Goal: Transaction & Acquisition: Purchase product/service

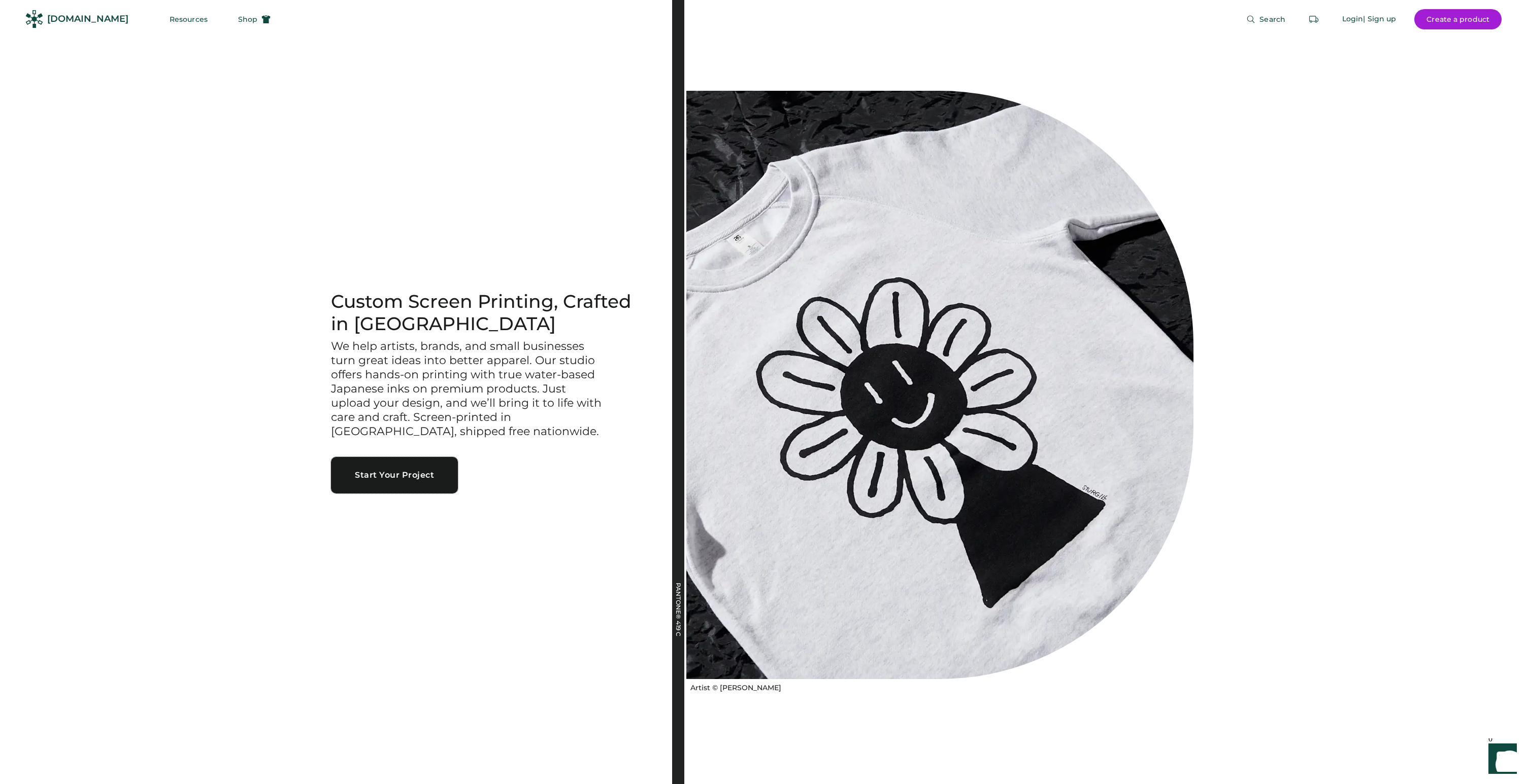
click at [390, 478] on button "Start Your Project" at bounding box center [393, 475] width 127 height 36
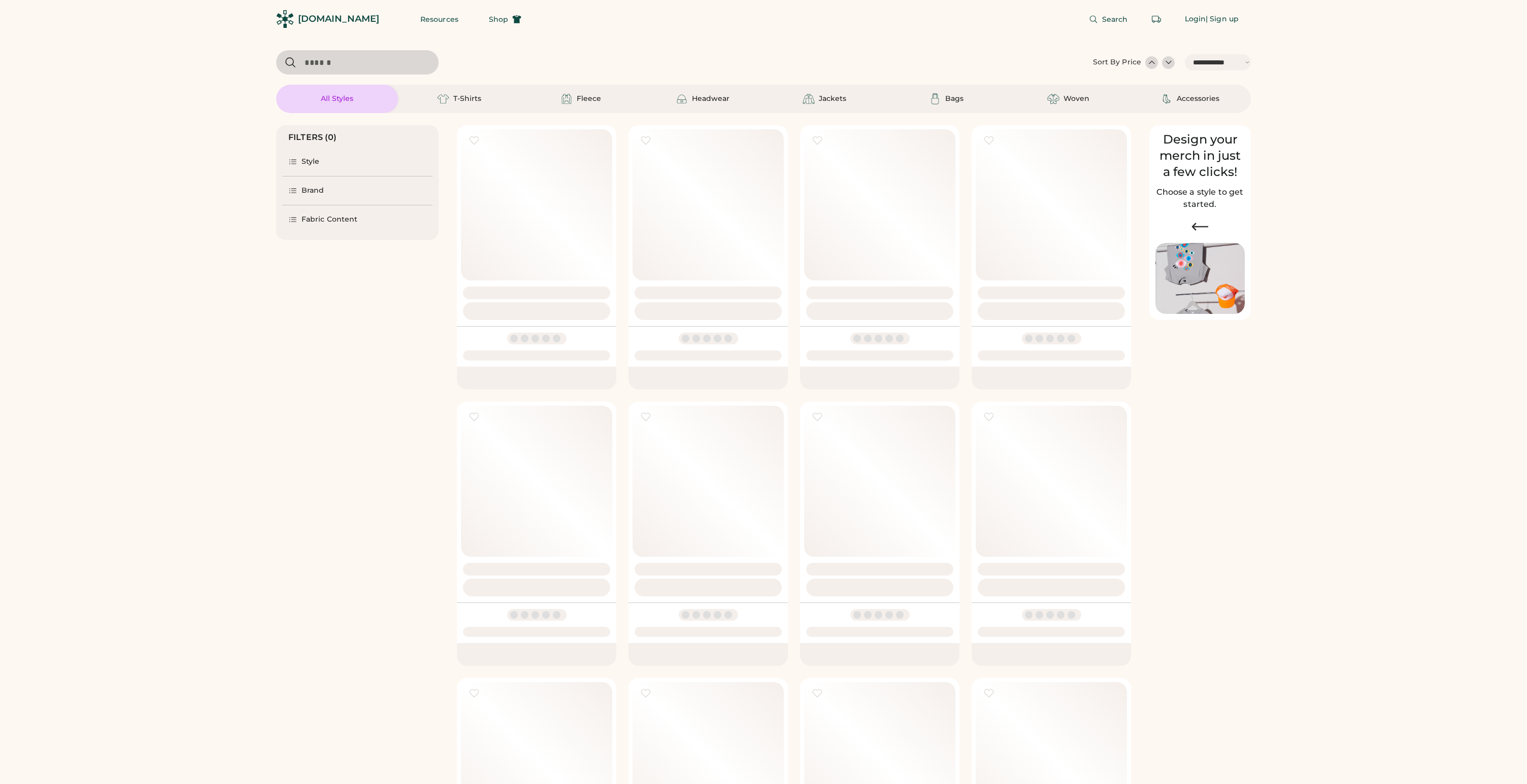
select select "*****"
select select "*"
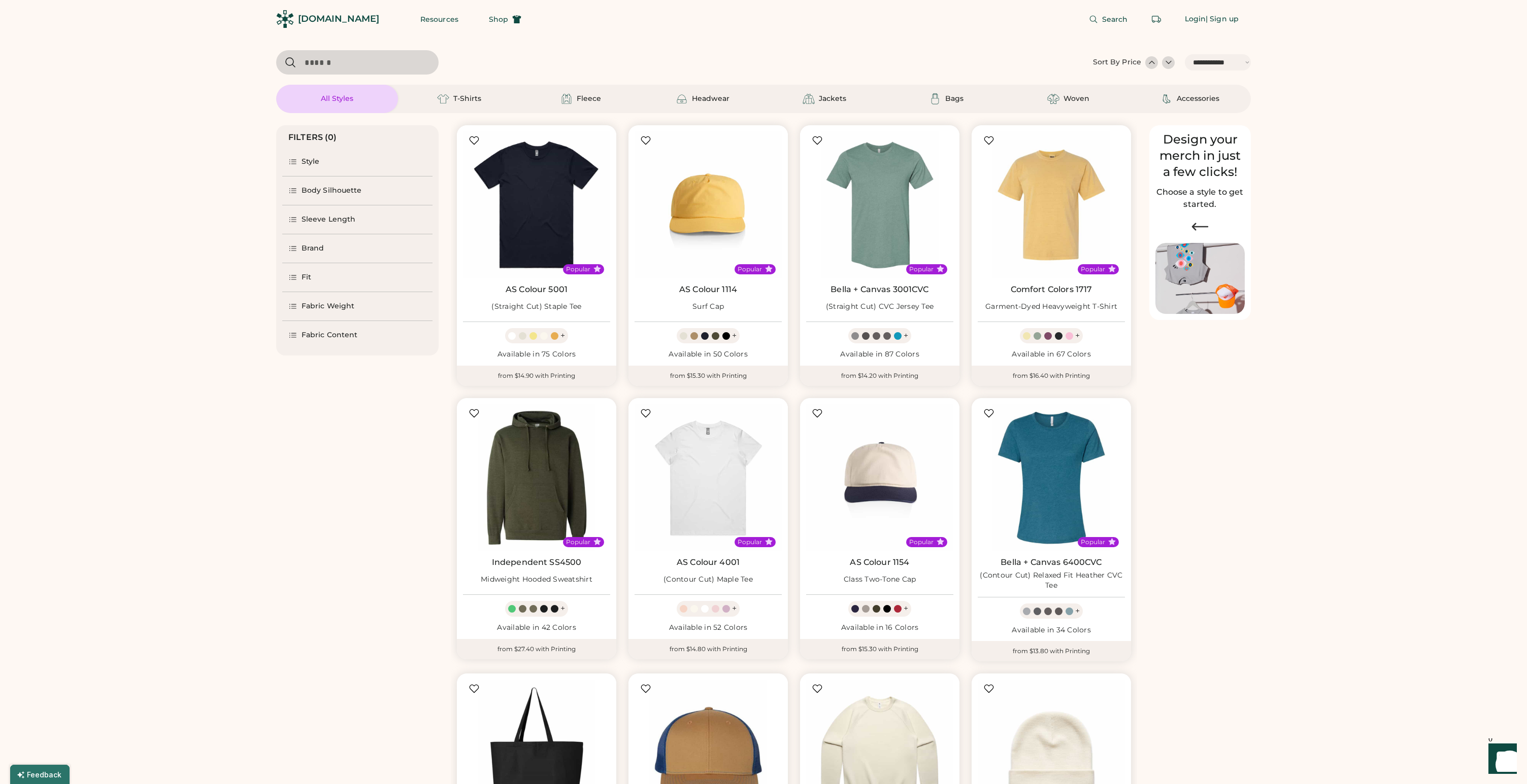
scroll to position [55, 0]
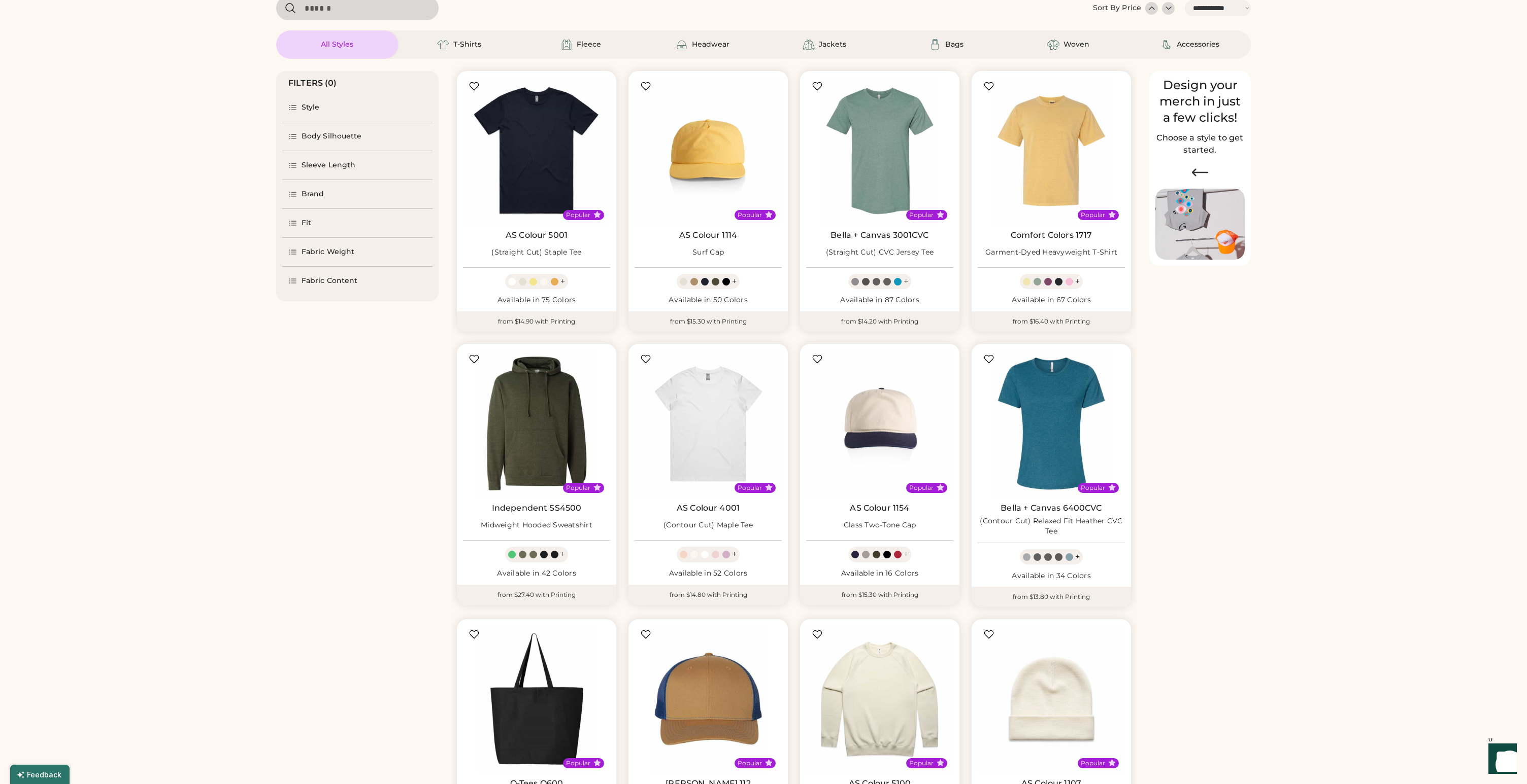
select select "*****"
select select "*"
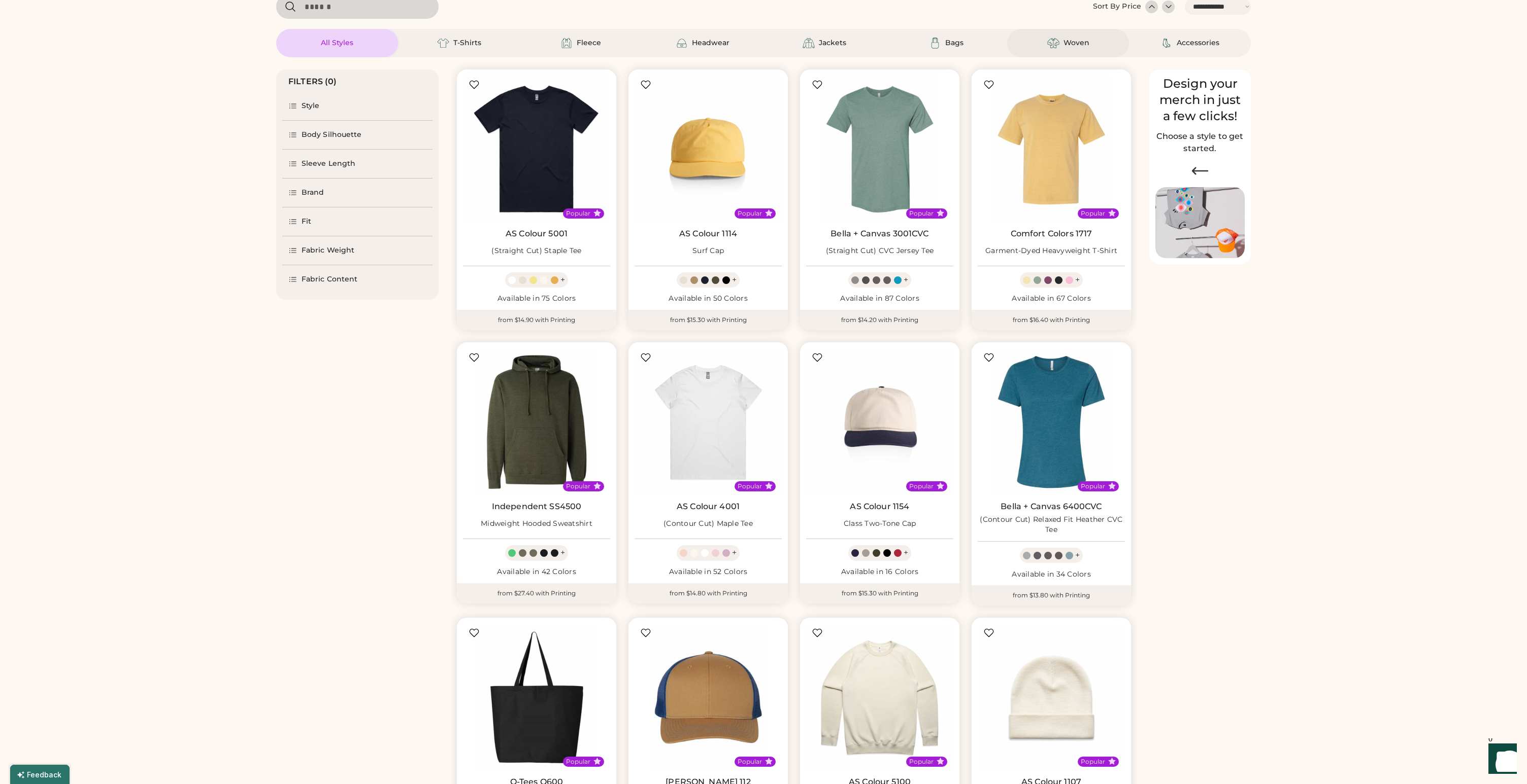
click at [1074, 37] on div "Woven" at bounding box center [1068, 43] width 46 height 12
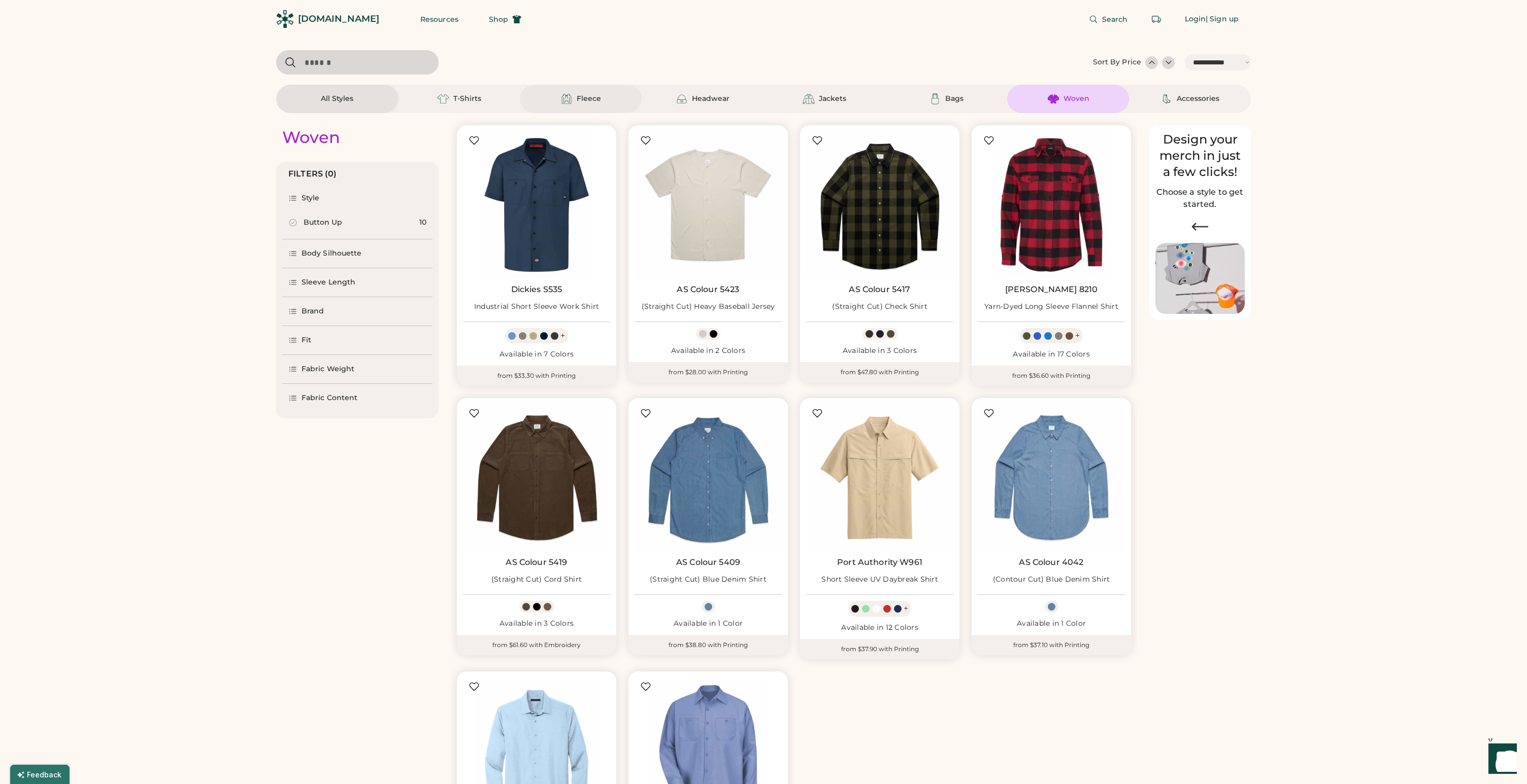
click at [604, 96] on div "Fleece" at bounding box center [580, 99] width 121 height 28
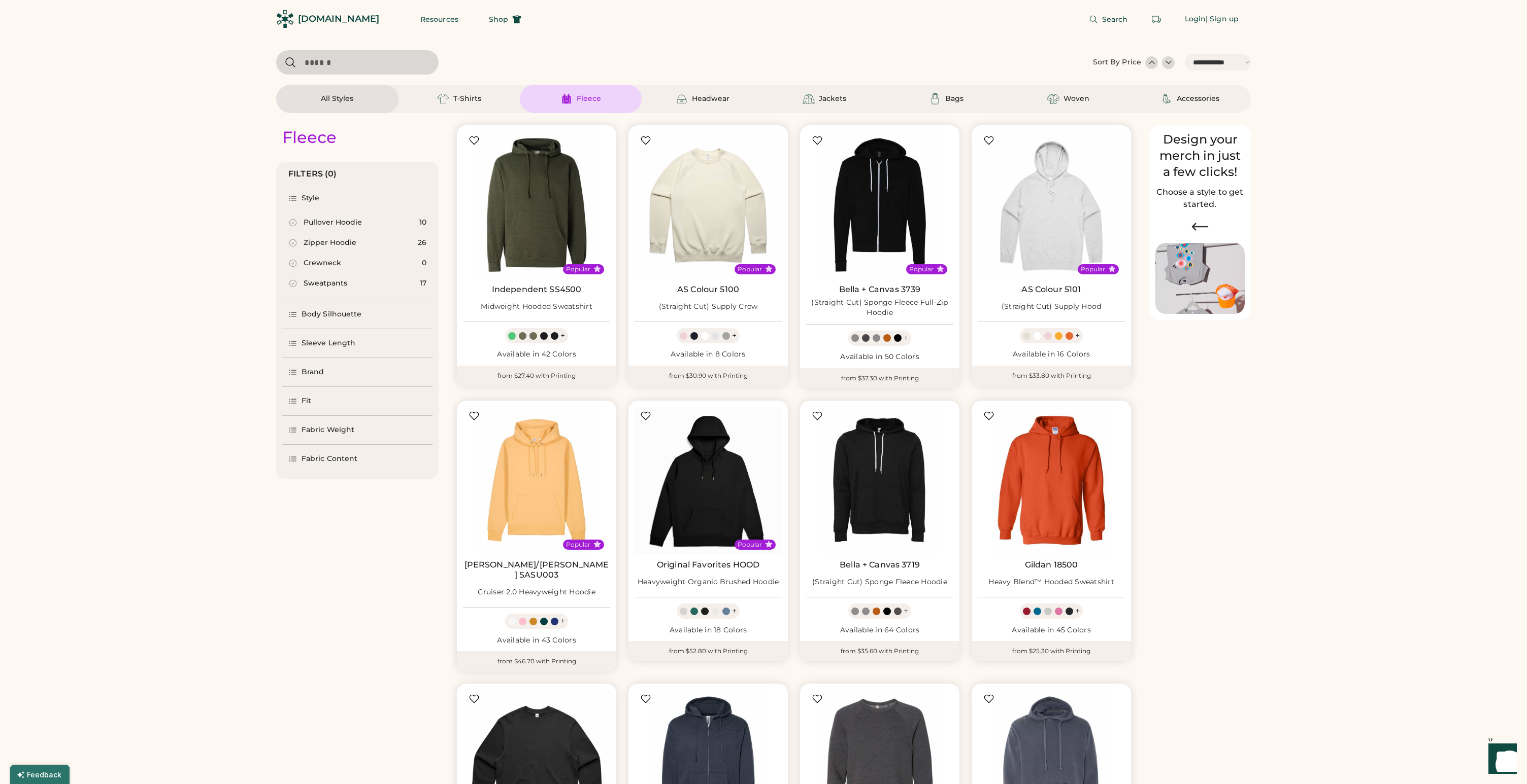
click at [319, 260] on div "Crewneck" at bounding box center [322, 263] width 37 height 10
select select "*"
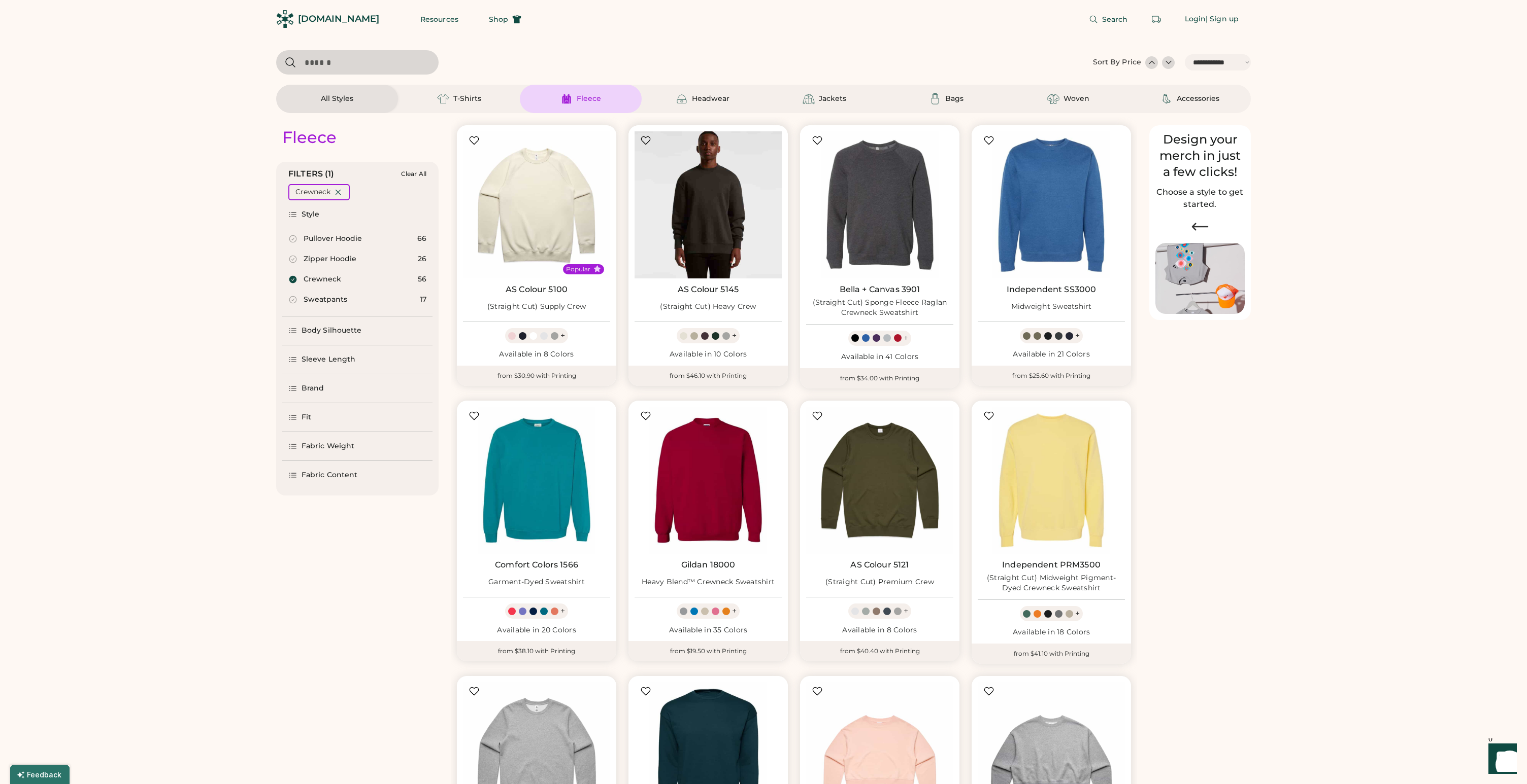
click at [723, 235] on img at bounding box center [708, 205] width 147 height 147
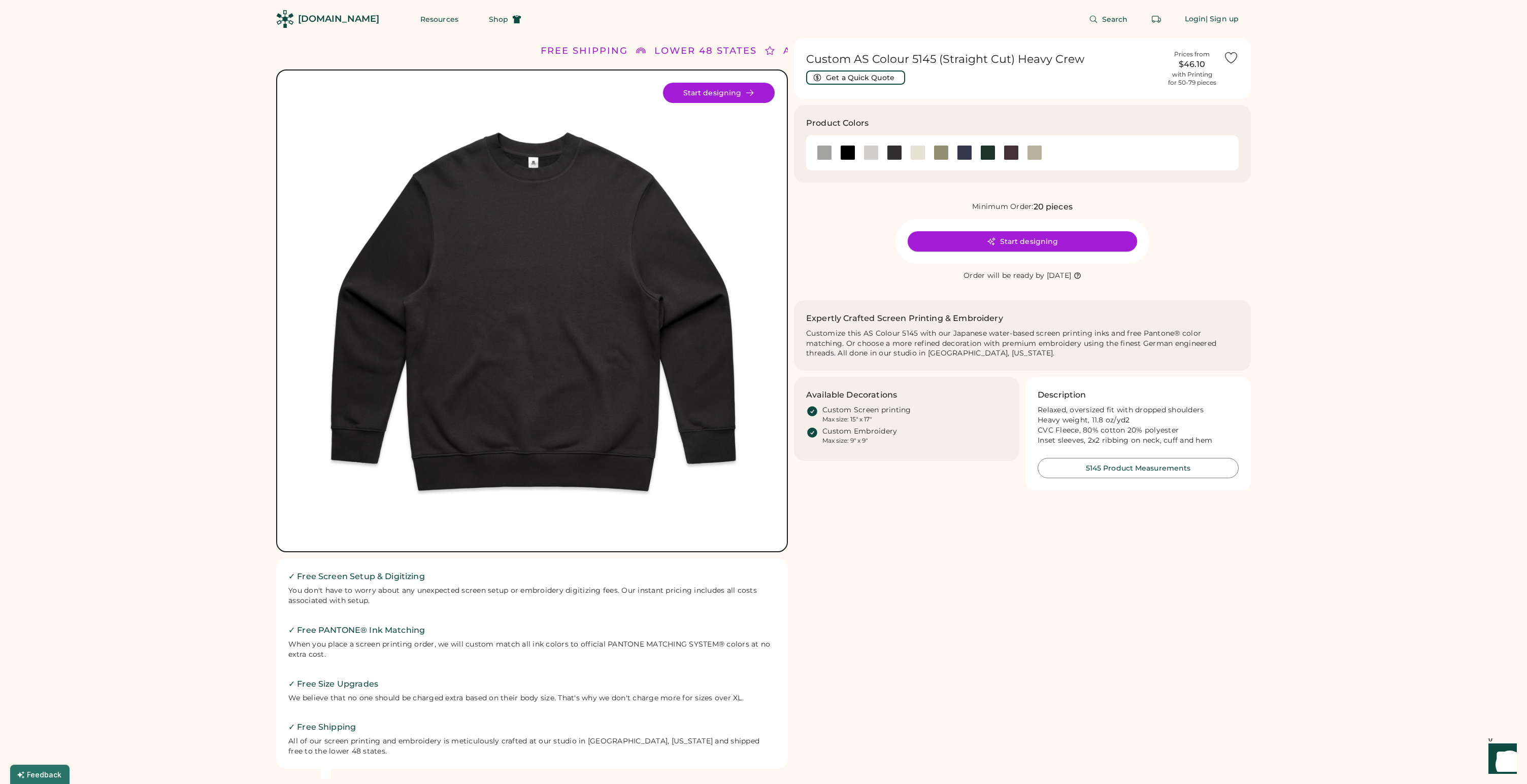
click at [948, 243] on button "Start designing" at bounding box center [1022, 241] width 230 height 20
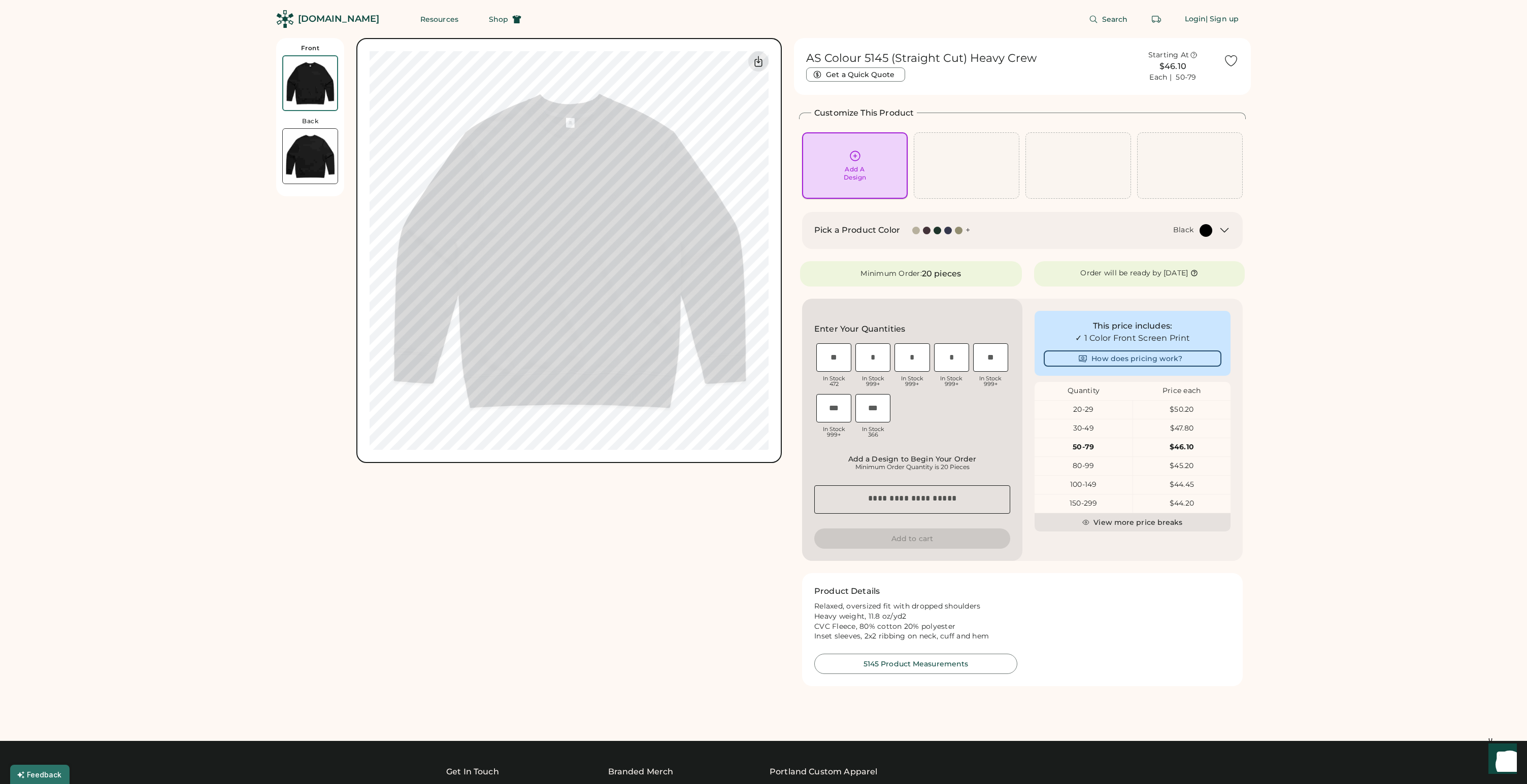
click at [869, 156] on div "Add A Design" at bounding box center [854, 166] width 91 height 32
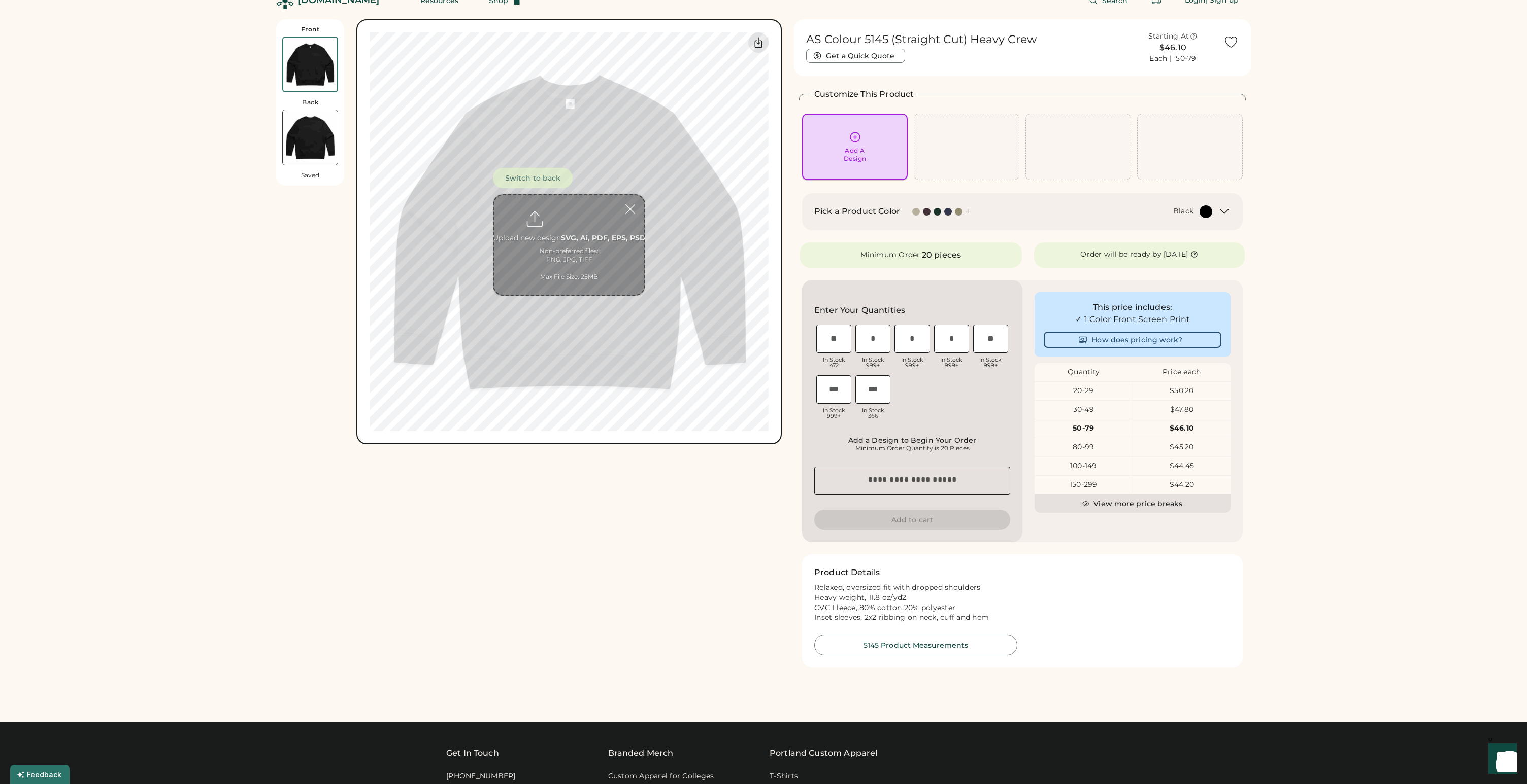
scroll to position [38, 0]
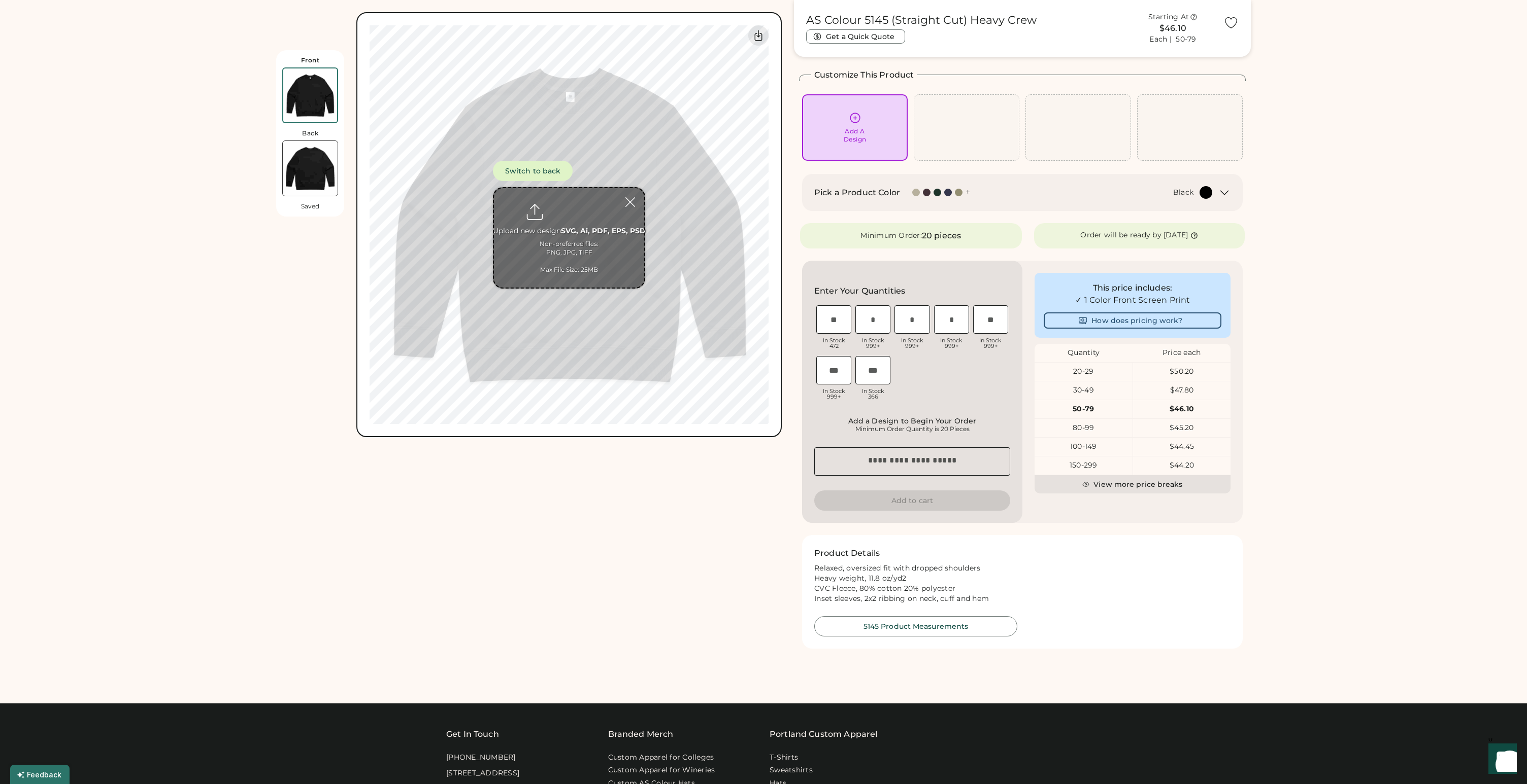
click at [565, 229] on input "file" at bounding box center [569, 237] width 151 height 99
type input "**********"
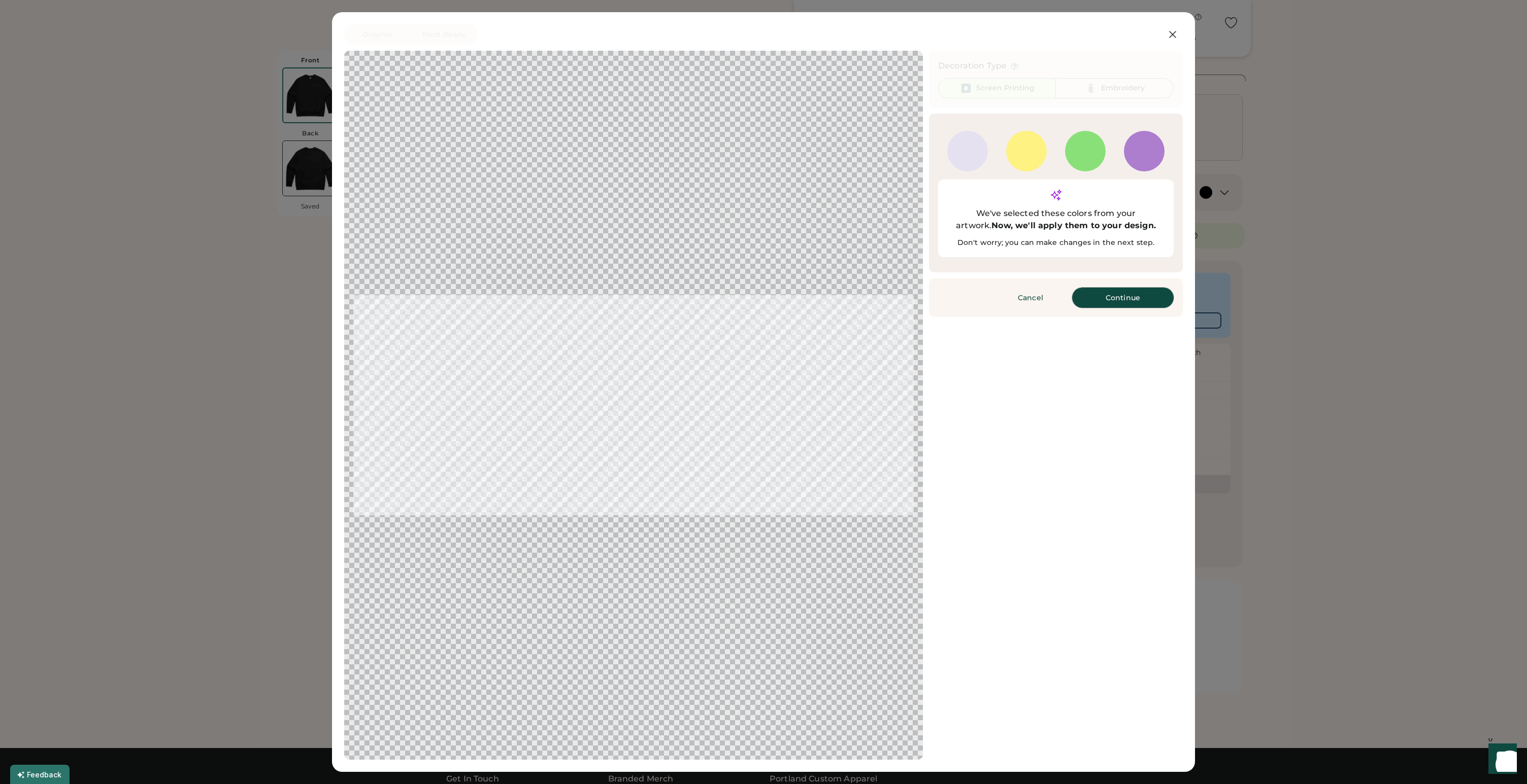
click at [1096, 288] on button "Continue" at bounding box center [1123, 298] width 102 height 20
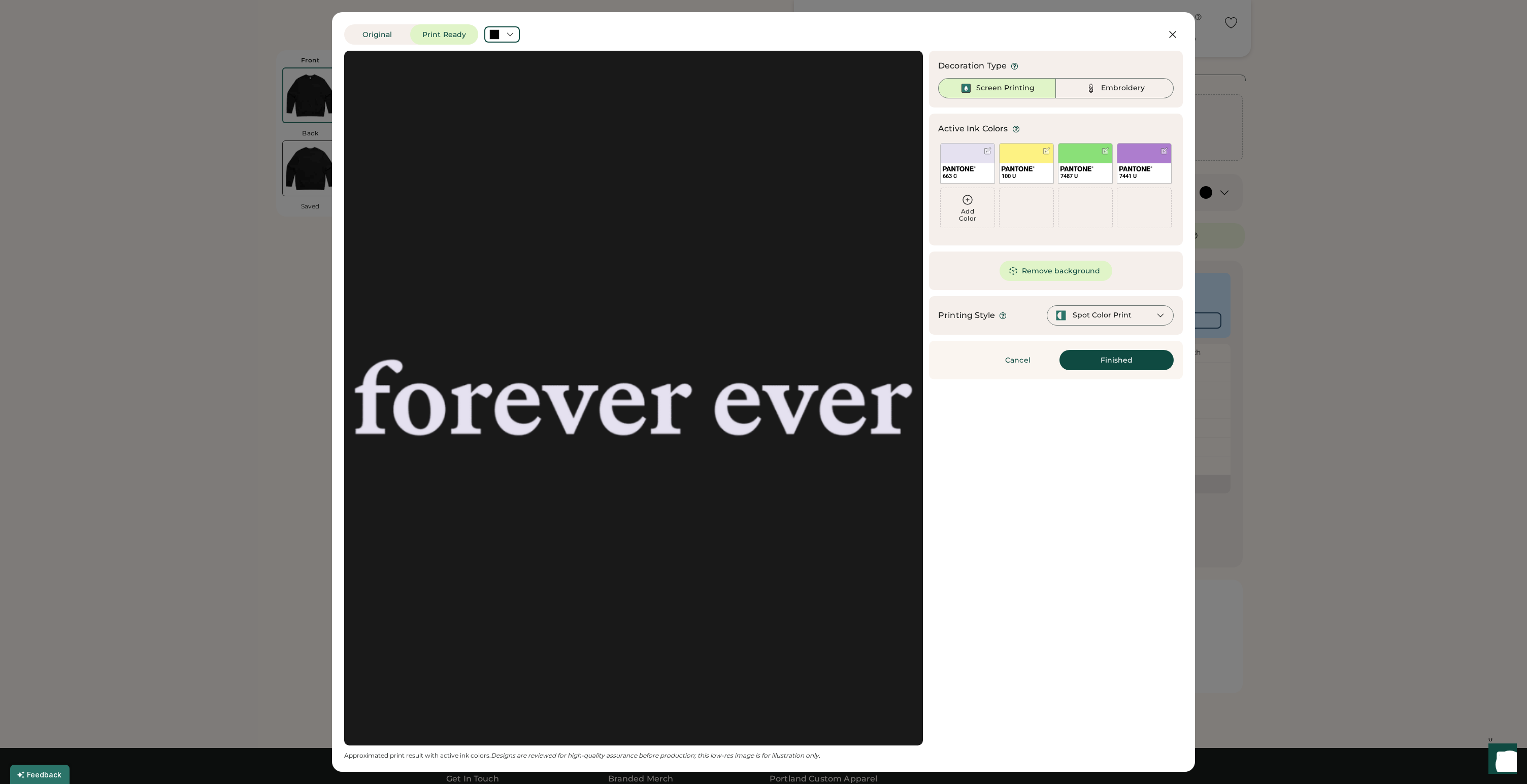
click at [752, 213] on div at bounding box center [634, 399] width 560 height 677
click at [958, 214] on div "Add Color" at bounding box center [967, 215] width 54 height 14
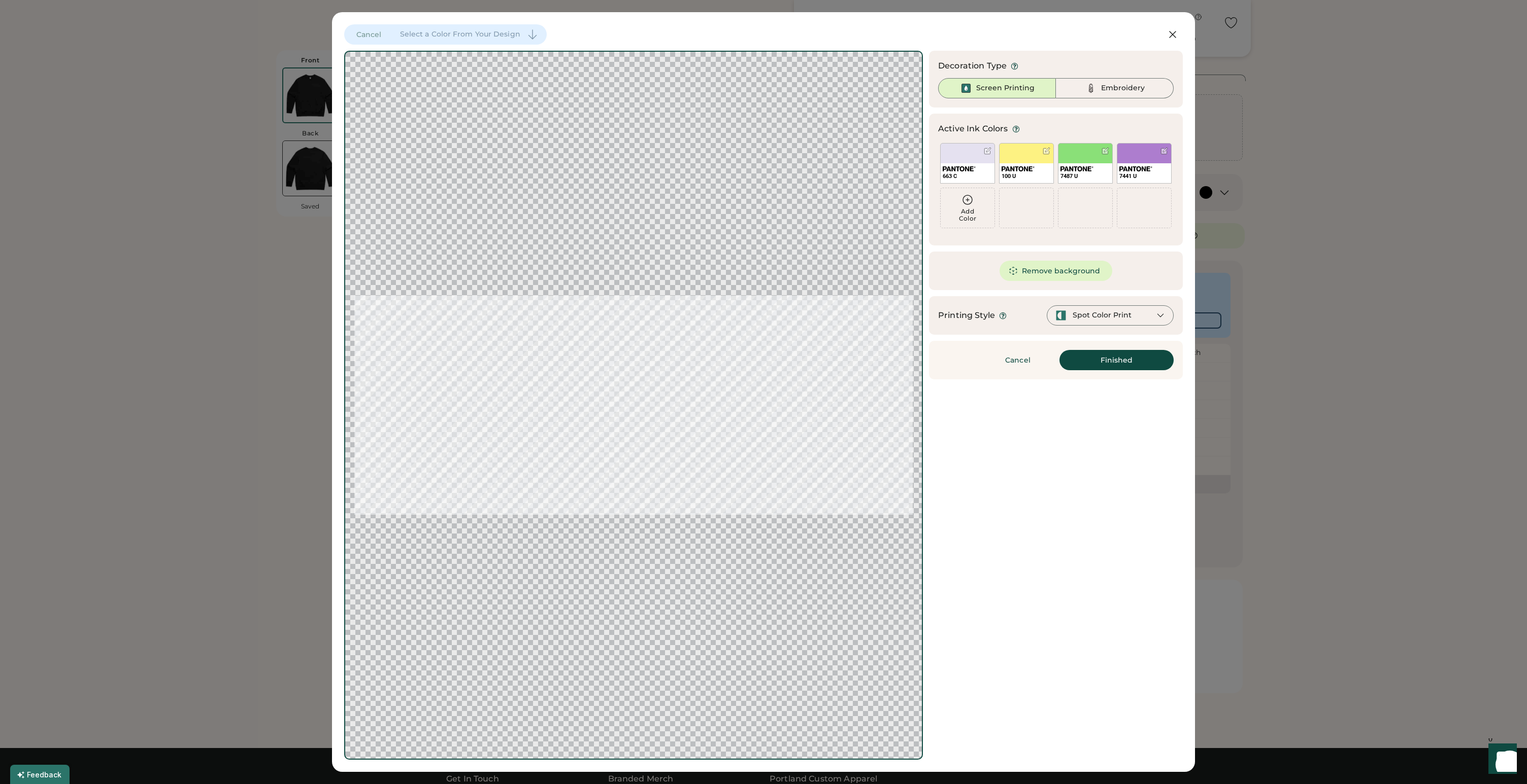
click at [968, 206] on icon at bounding box center [968, 200] width 12 height 12
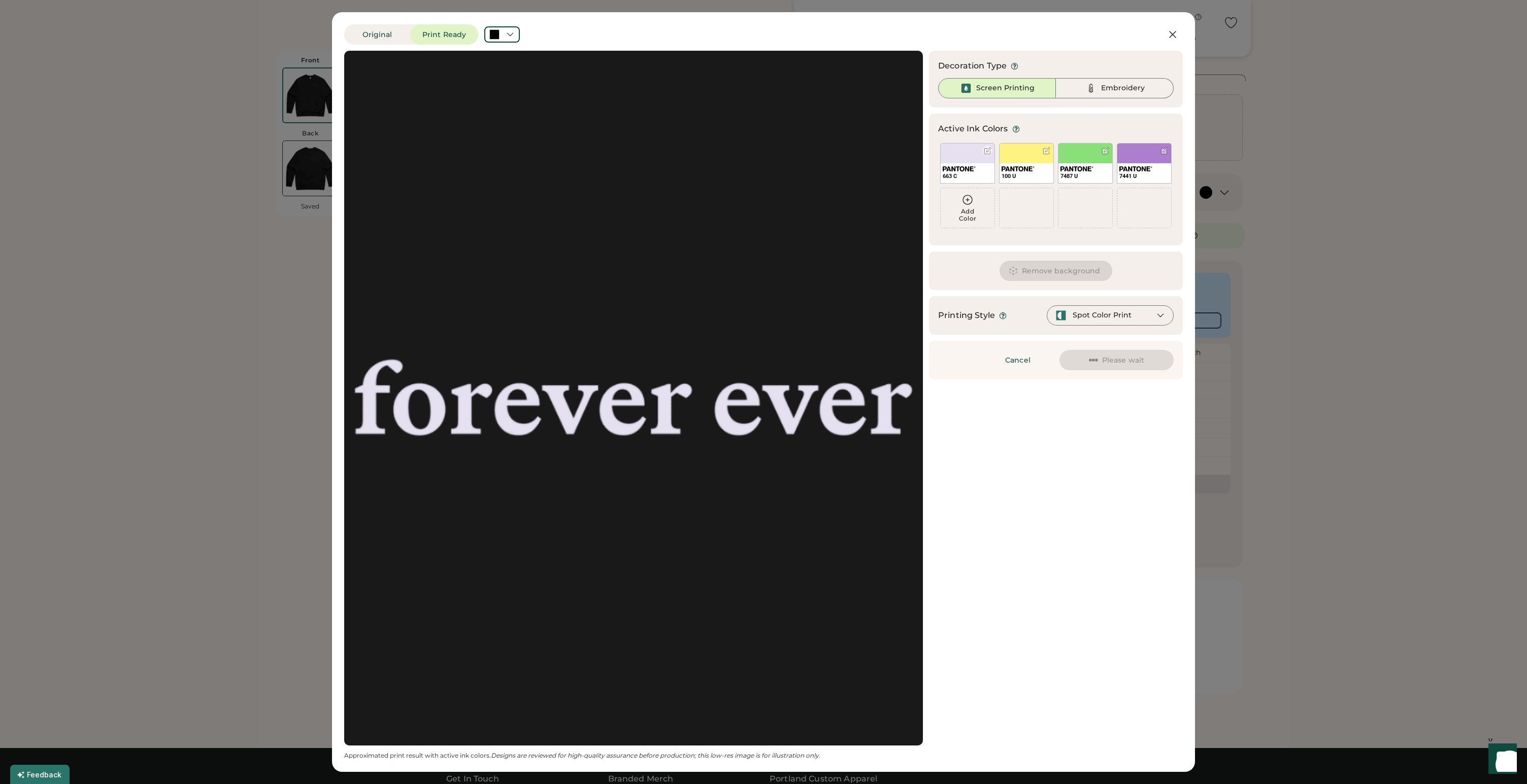
click at [989, 151] on div at bounding box center [987, 151] width 8 height 8
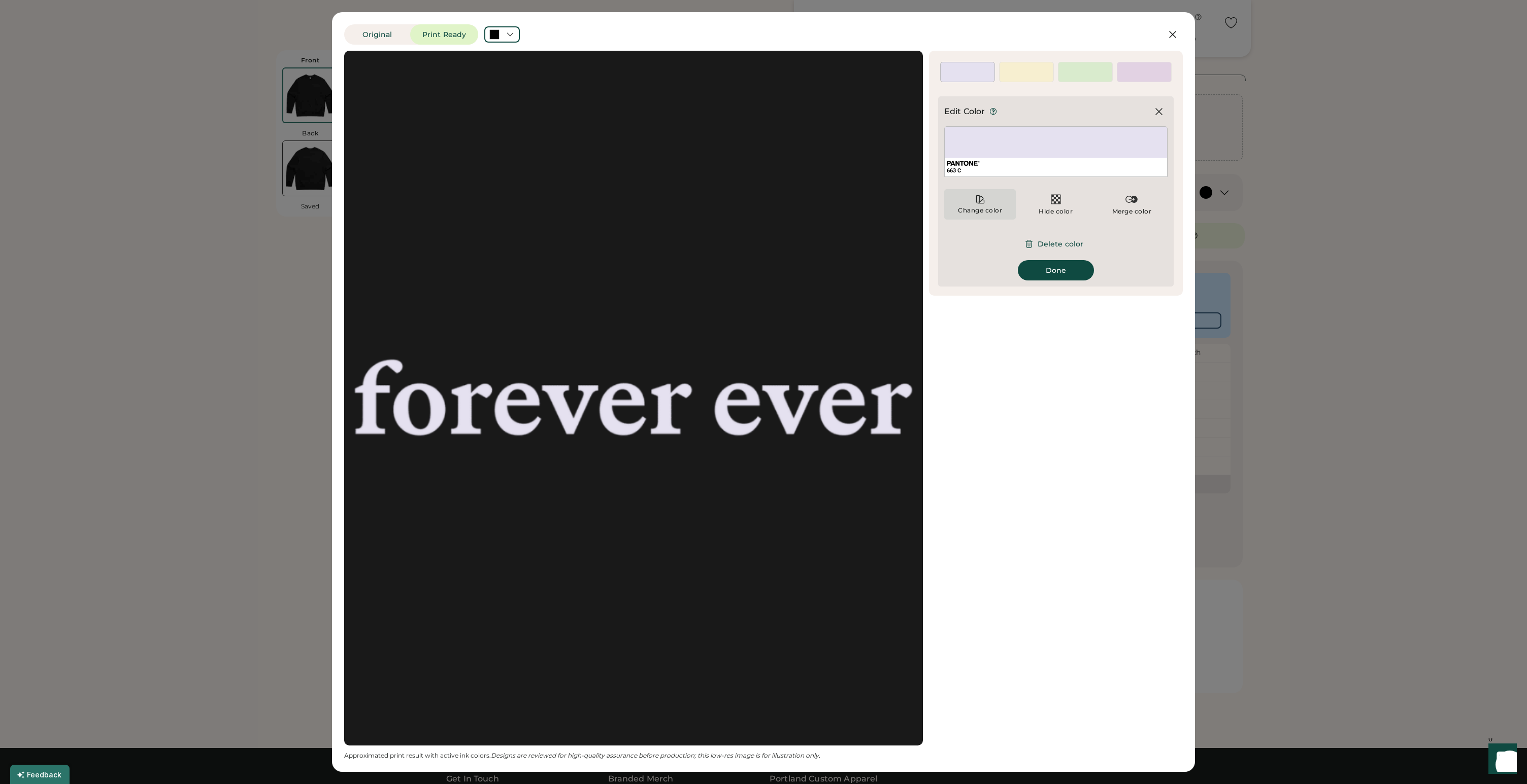
click at [978, 198] on icon at bounding box center [979, 198] width 10 height 10
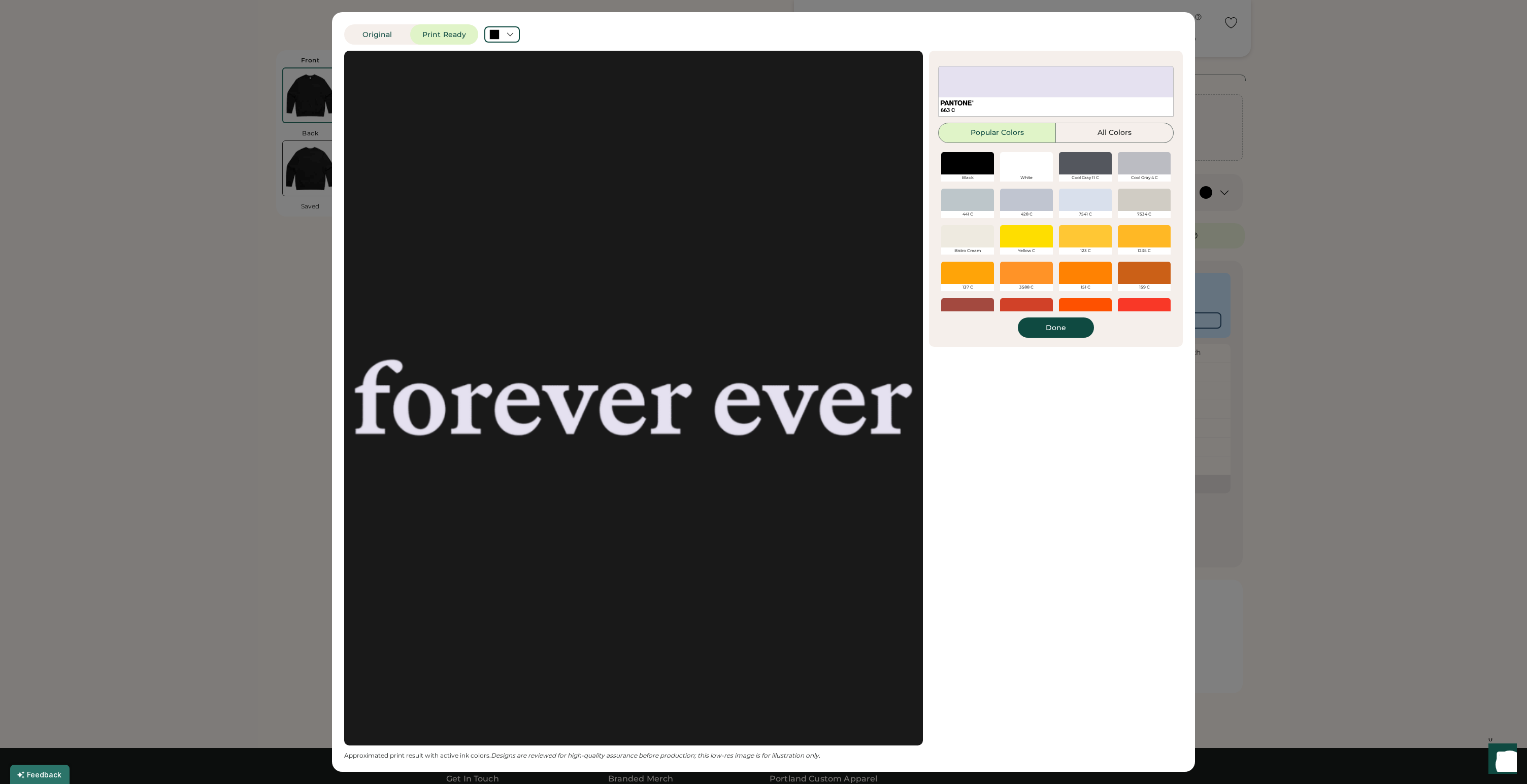
click at [1015, 165] on div at bounding box center [1026, 163] width 53 height 22
click at [1052, 338] on div "Active Ink Colors Add Color WHITE 100 U 7487 U 7441 U Add Color We've selected …" at bounding box center [1056, 198] width 253 height 296
click at [1051, 330] on button "Done" at bounding box center [1056, 328] width 76 height 20
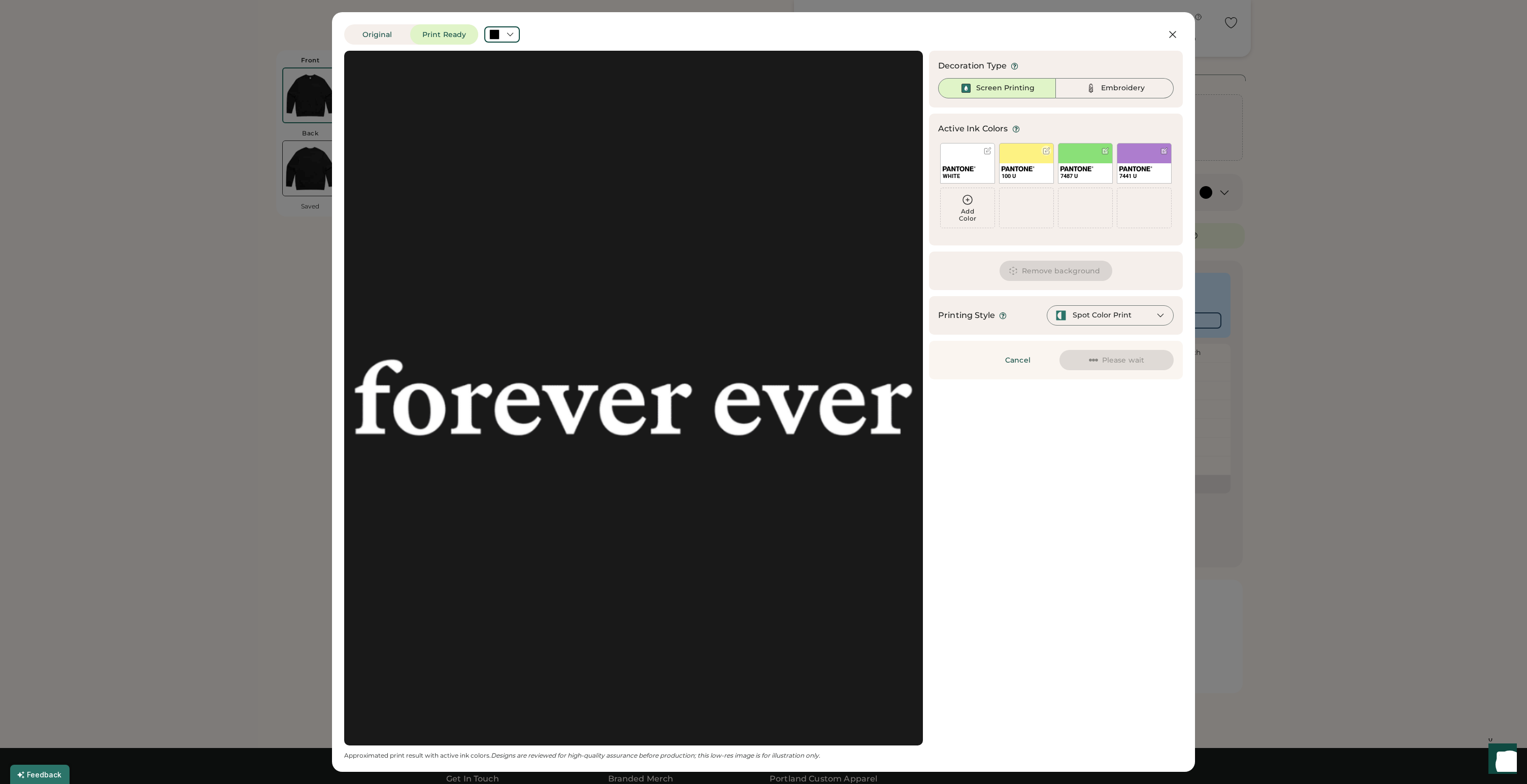
click at [1046, 150] on div at bounding box center [1046, 151] width 8 height 8
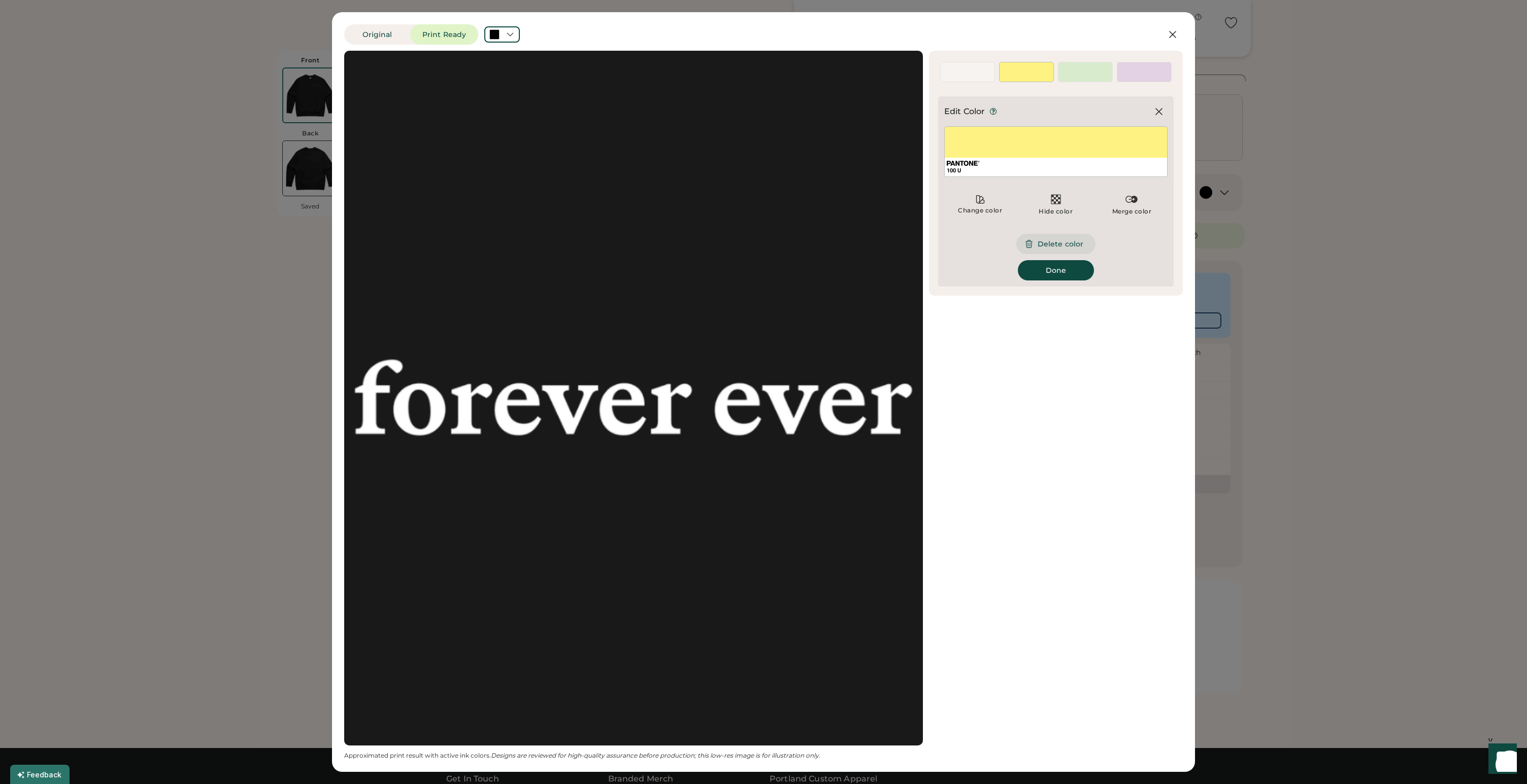
click at [1046, 240] on button "Delete color" at bounding box center [1056, 244] width 79 height 20
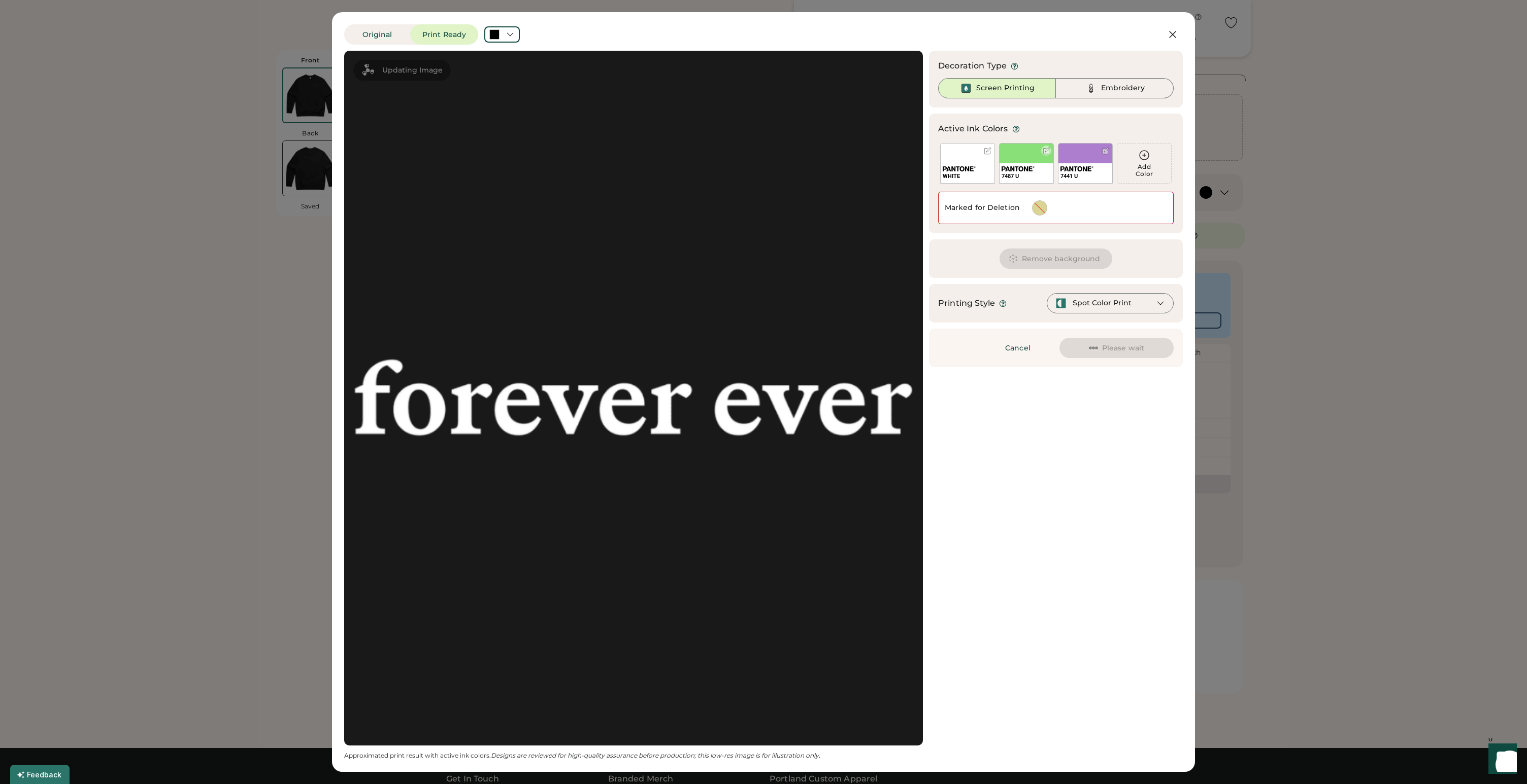
click at [1048, 151] on div at bounding box center [1046, 151] width 8 height 8
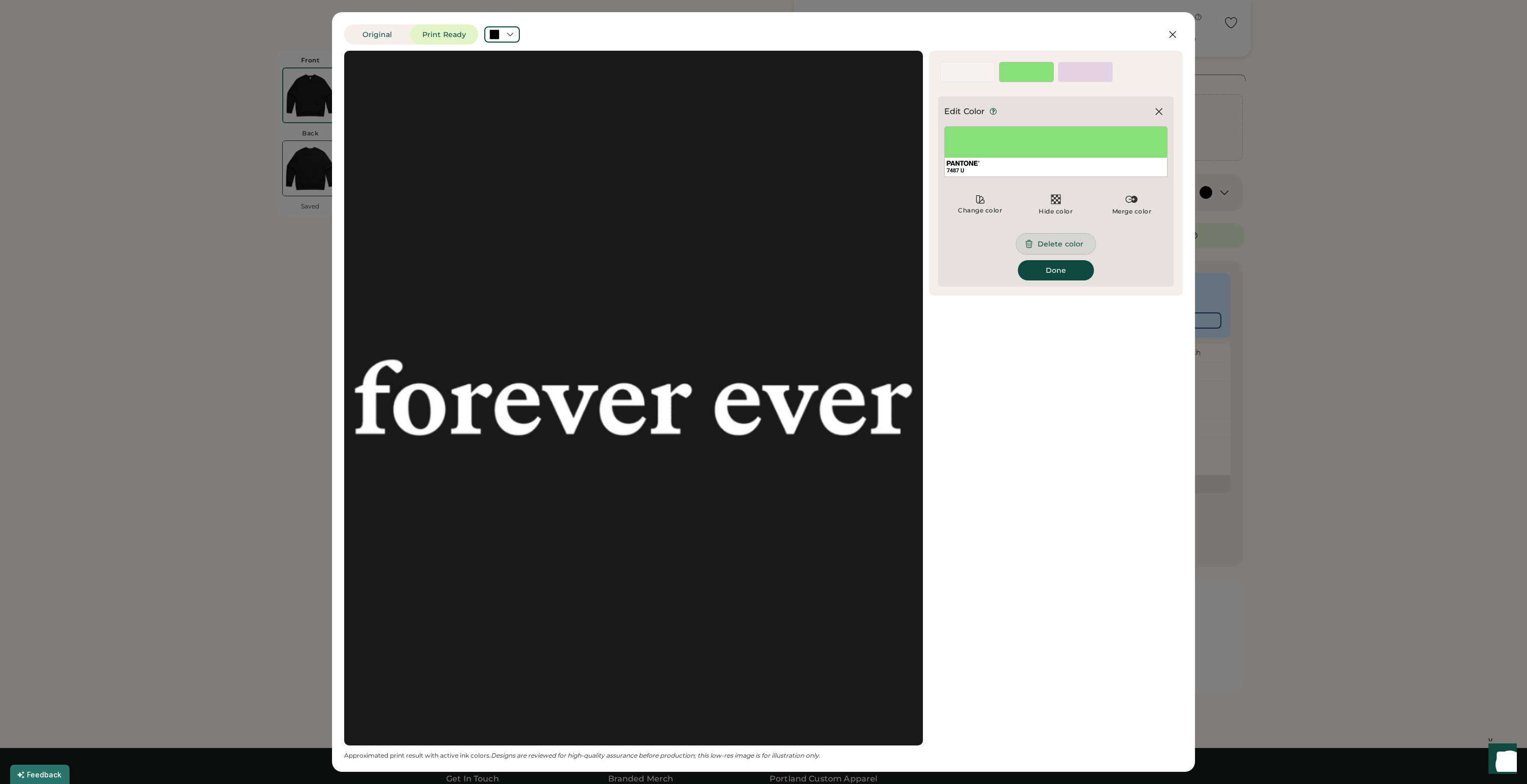
click at [1039, 243] on button "Delete color" at bounding box center [1056, 244] width 79 height 20
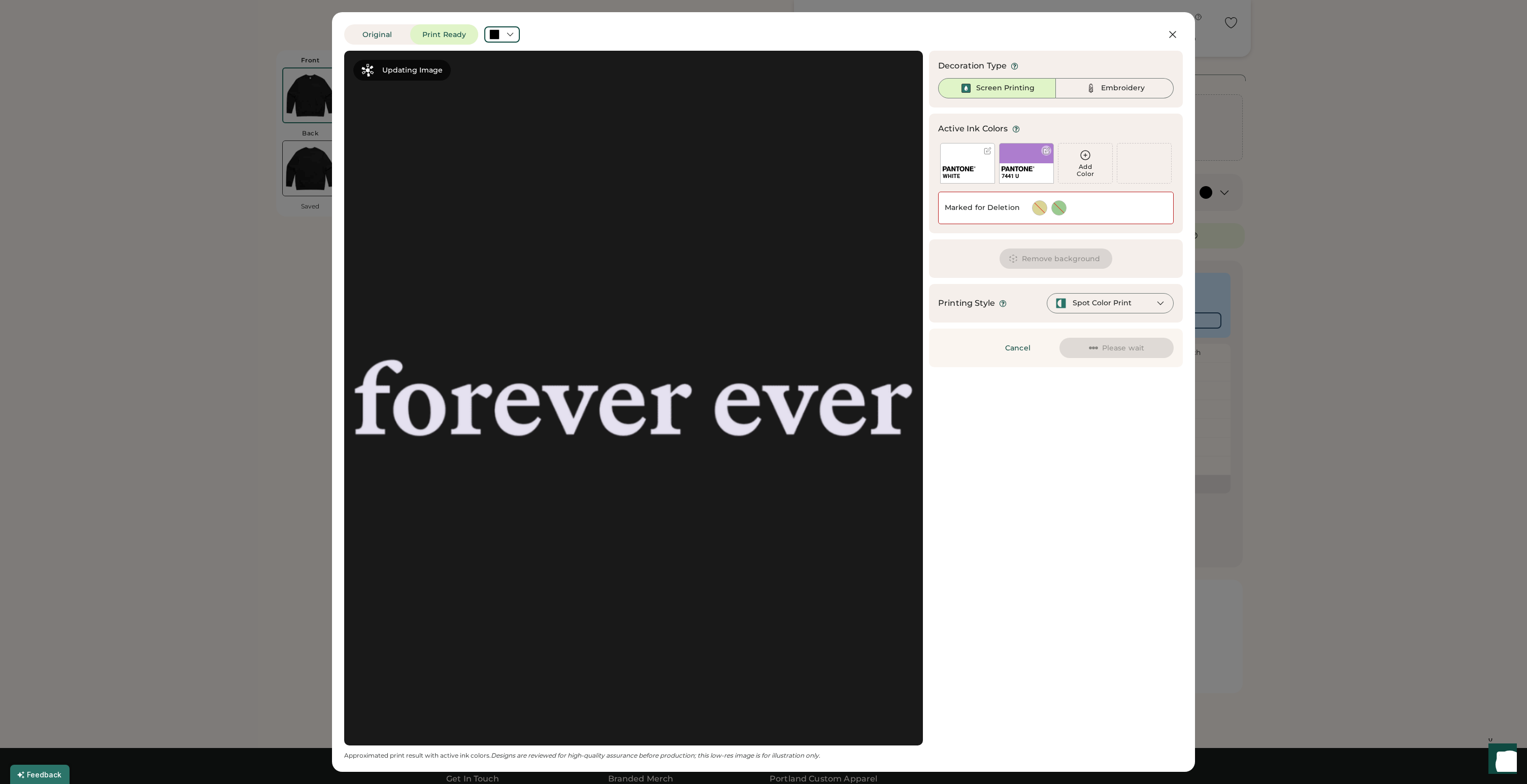
click at [1048, 148] on div at bounding box center [1046, 151] width 8 height 8
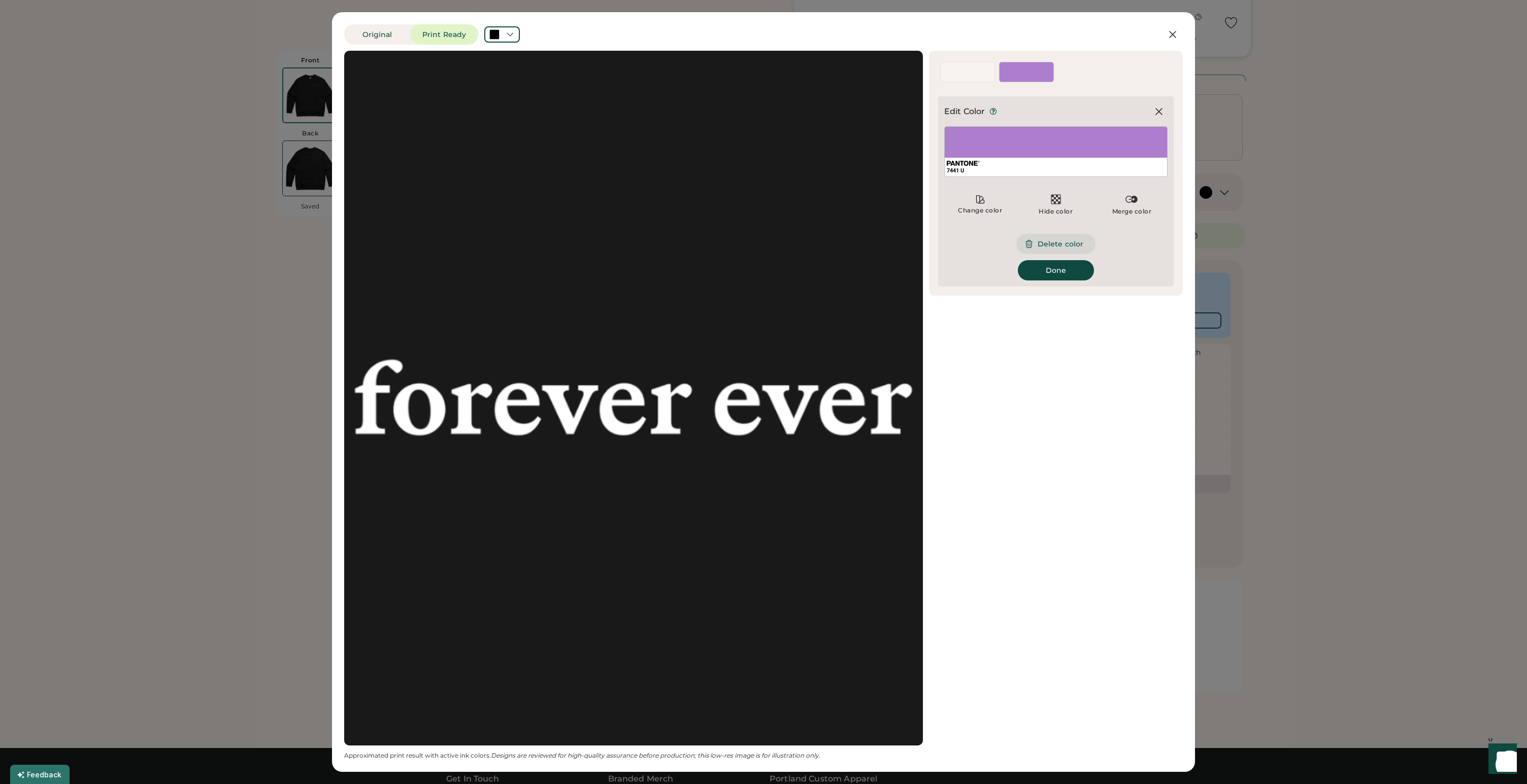
click at [1040, 252] on button "Delete color" at bounding box center [1056, 244] width 79 height 20
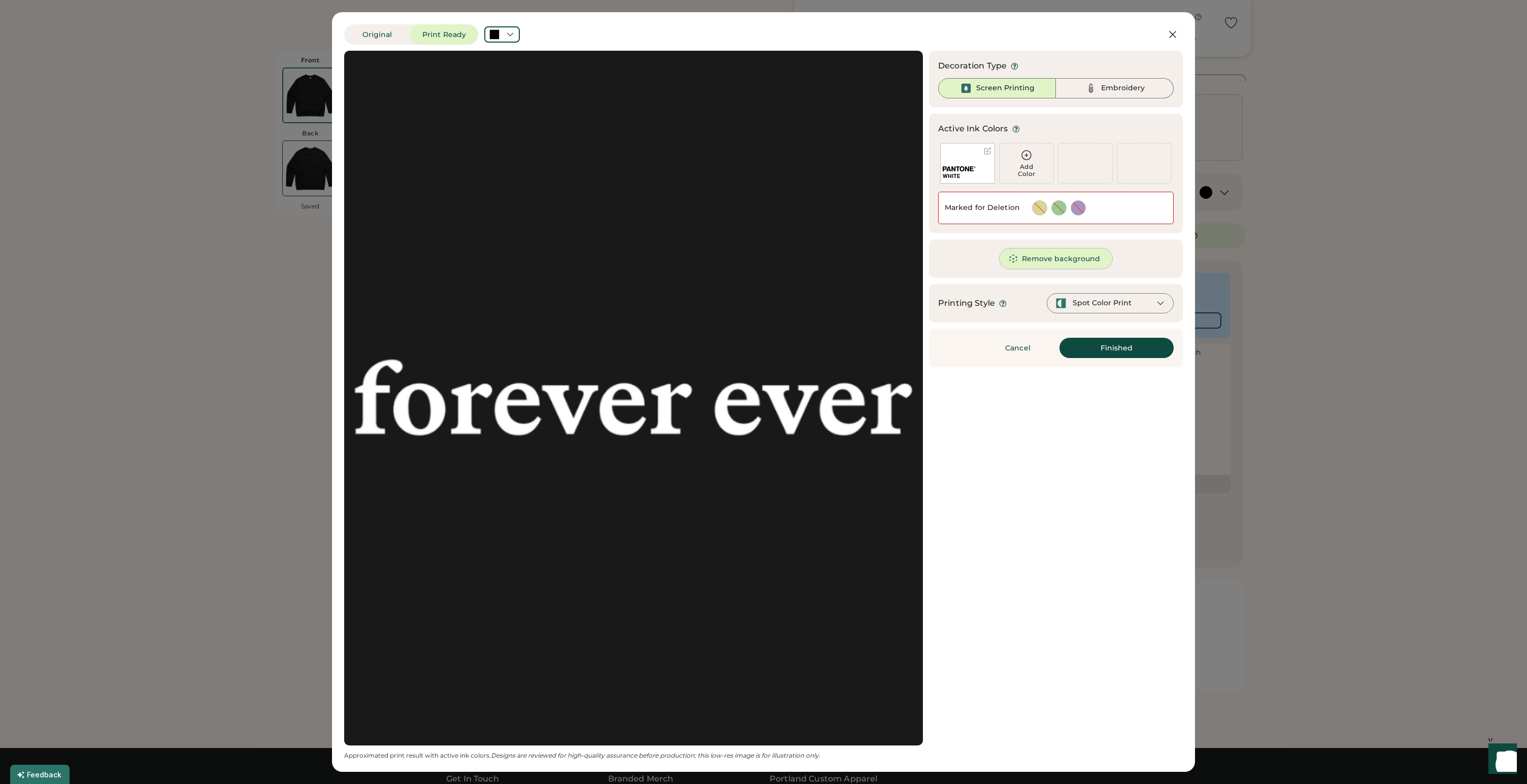
click at [1049, 259] on button "Remove background" at bounding box center [1056, 259] width 113 height 20
click at [1094, 304] on div "Spot Color Print" at bounding box center [1102, 303] width 58 height 10
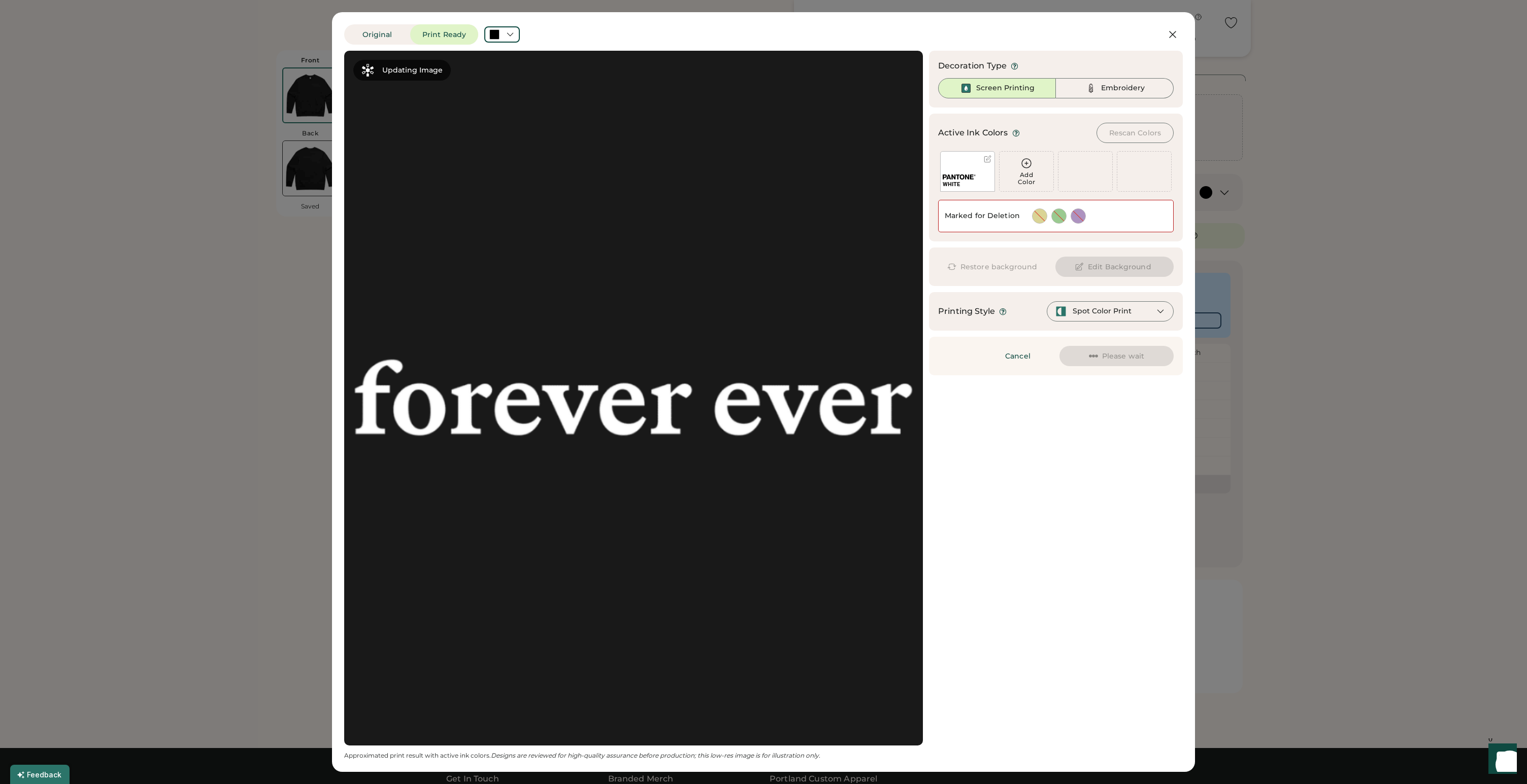
click at [1144, 308] on div "Spot Color Print" at bounding box center [1110, 311] width 127 height 20
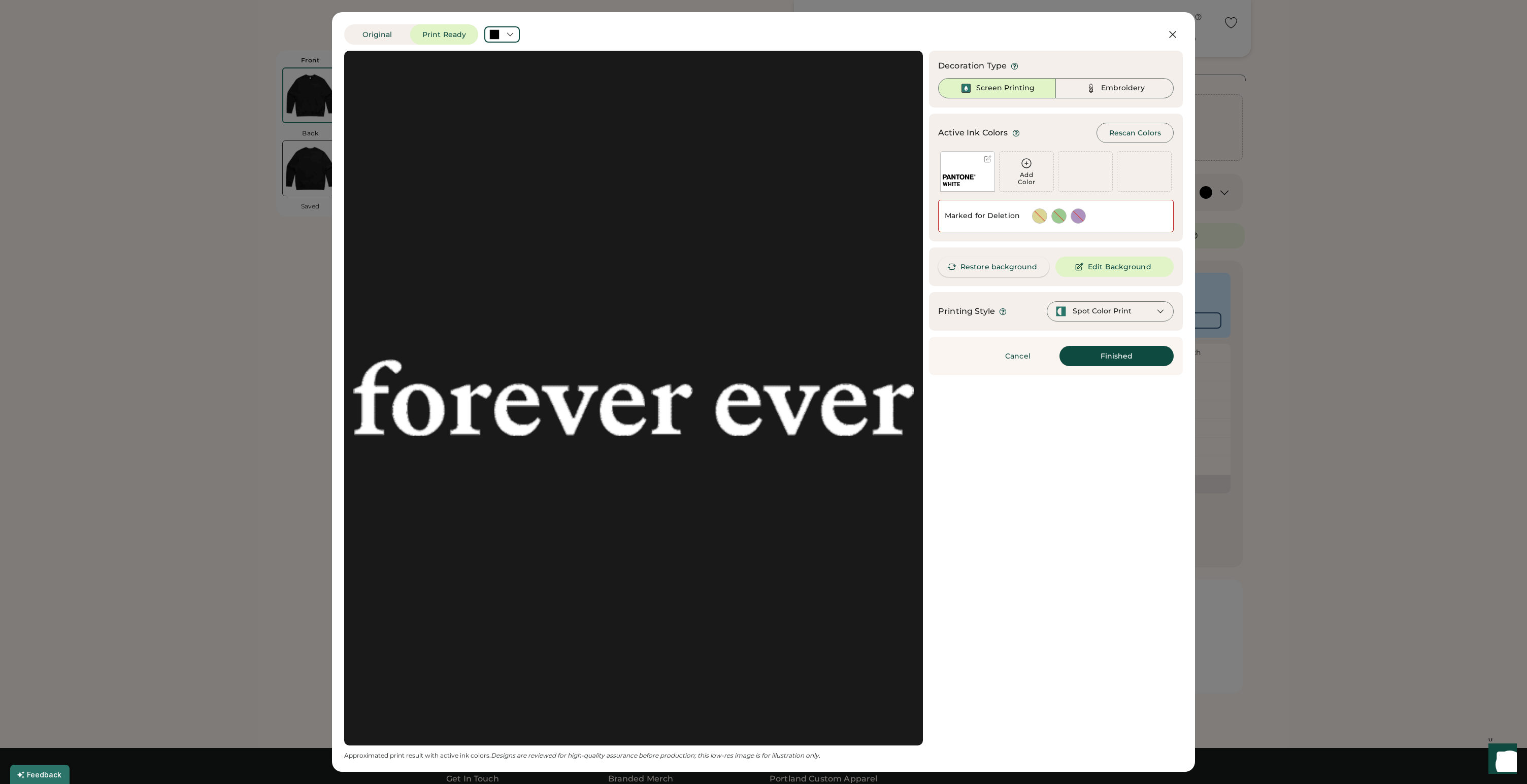
click at [993, 267] on button "Restore background" at bounding box center [993, 267] width 111 height 20
click at [1152, 308] on div "Spot Color Print" at bounding box center [1110, 311] width 127 height 20
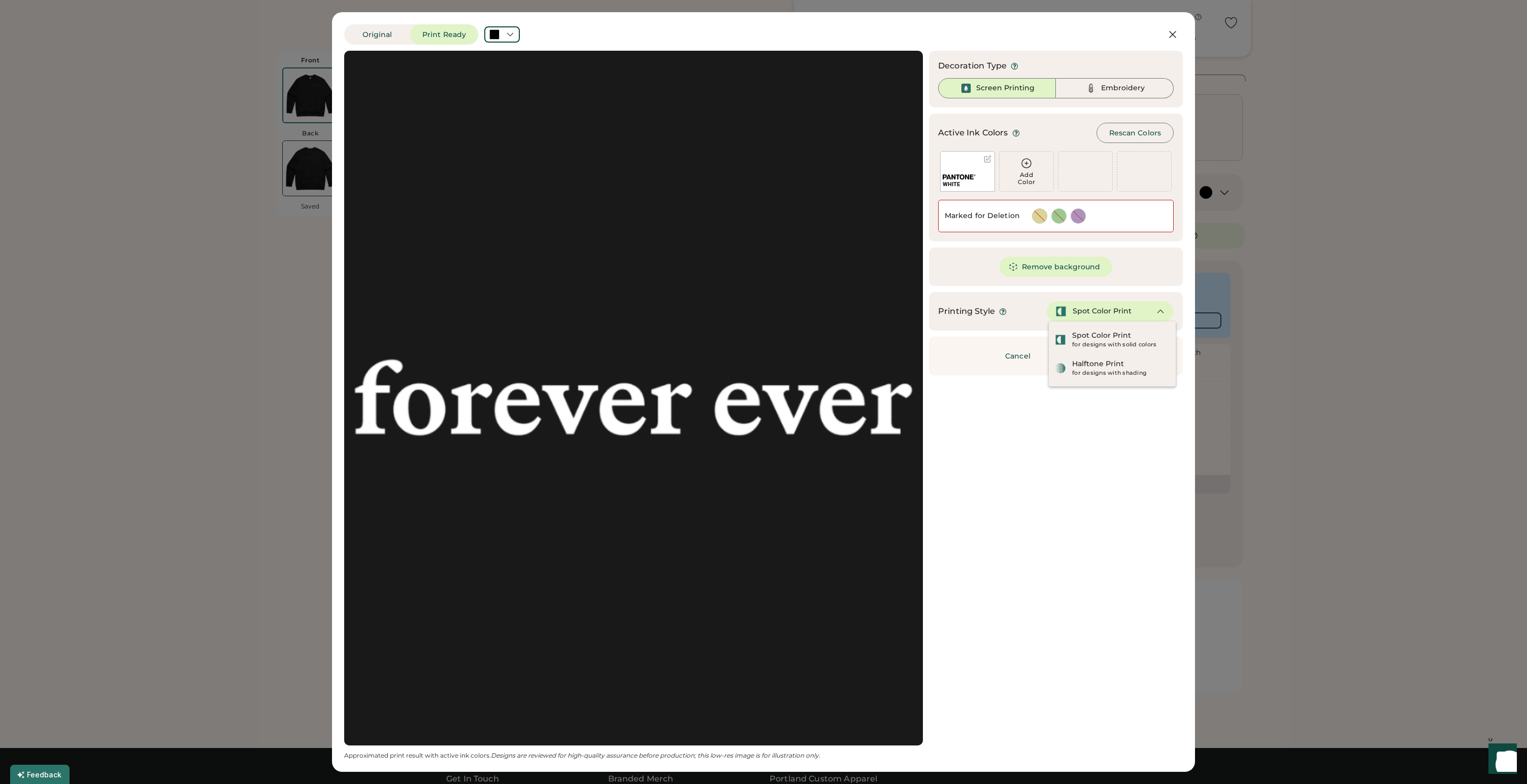
click at [1067, 417] on div "Updating Image Approximated print result with active ink colors. Designs are re…" at bounding box center [763, 405] width 838 height 710
click at [1080, 333] on div "Spot Color Print" at bounding box center [1102, 335] width 58 height 10
click at [1082, 86] on div "Embroidery" at bounding box center [1114, 88] width 118 height 20
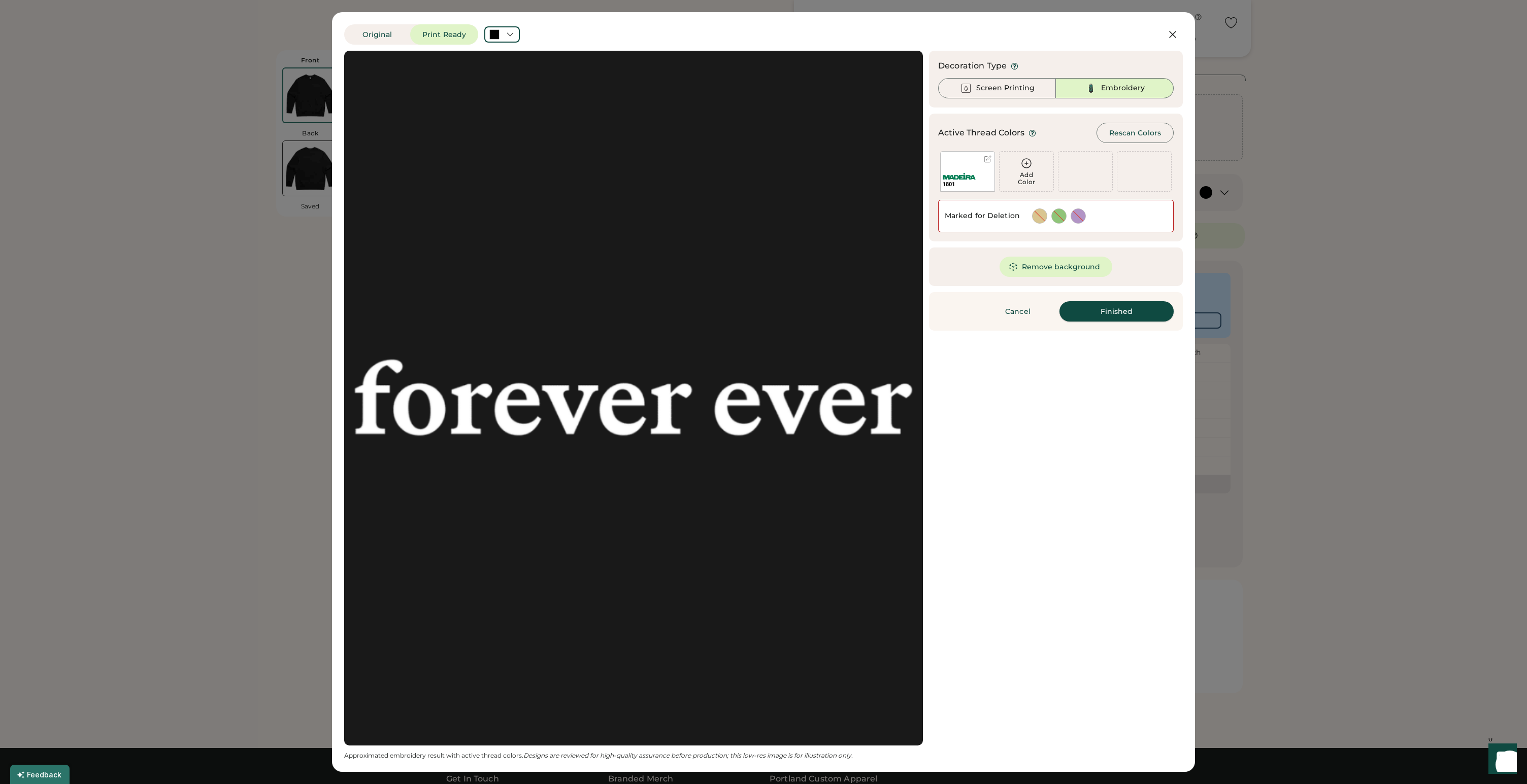
click at [1093, 315] on button "Finished" at bounding box center [1116, 311] width 114 height 20
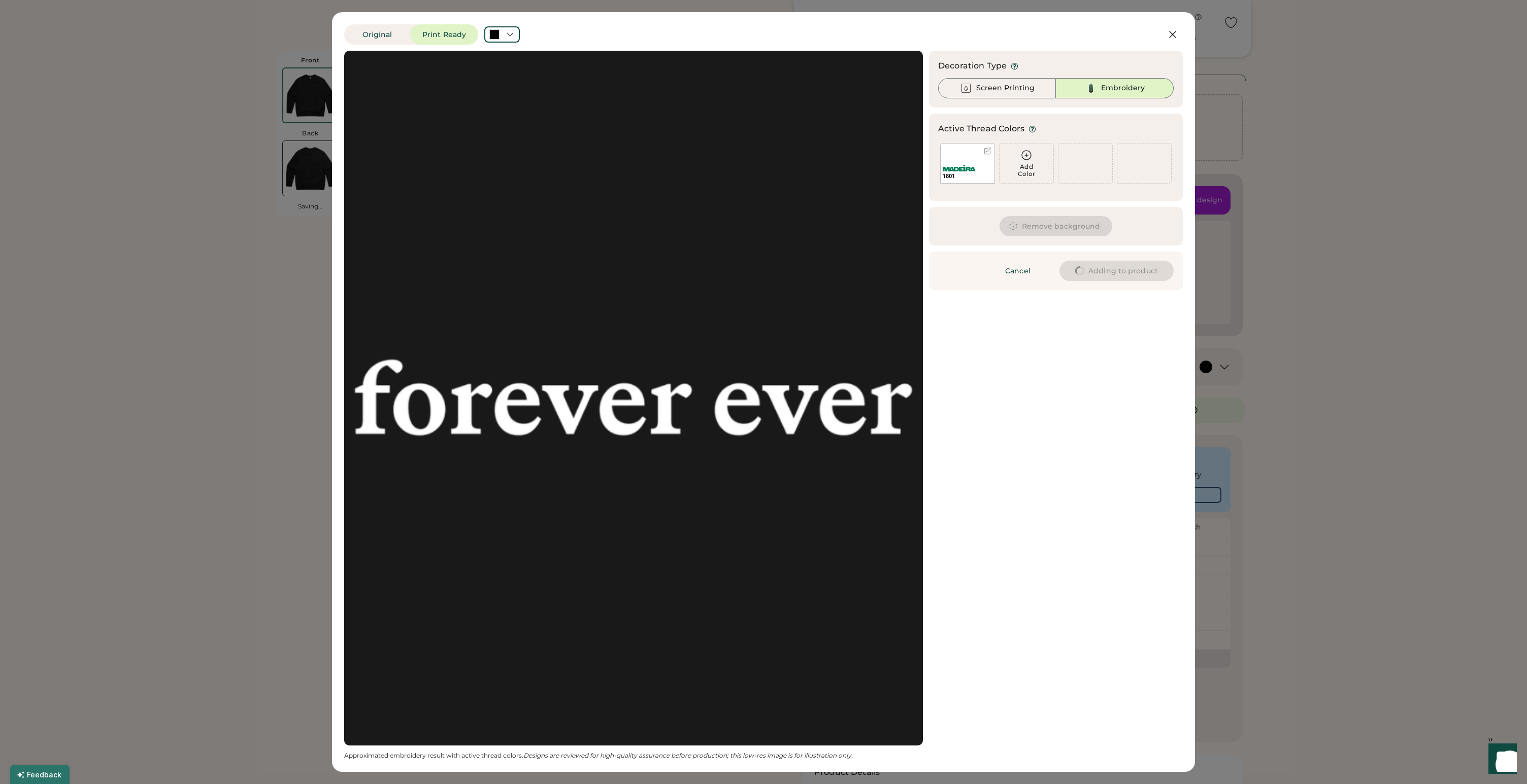
type input "****"
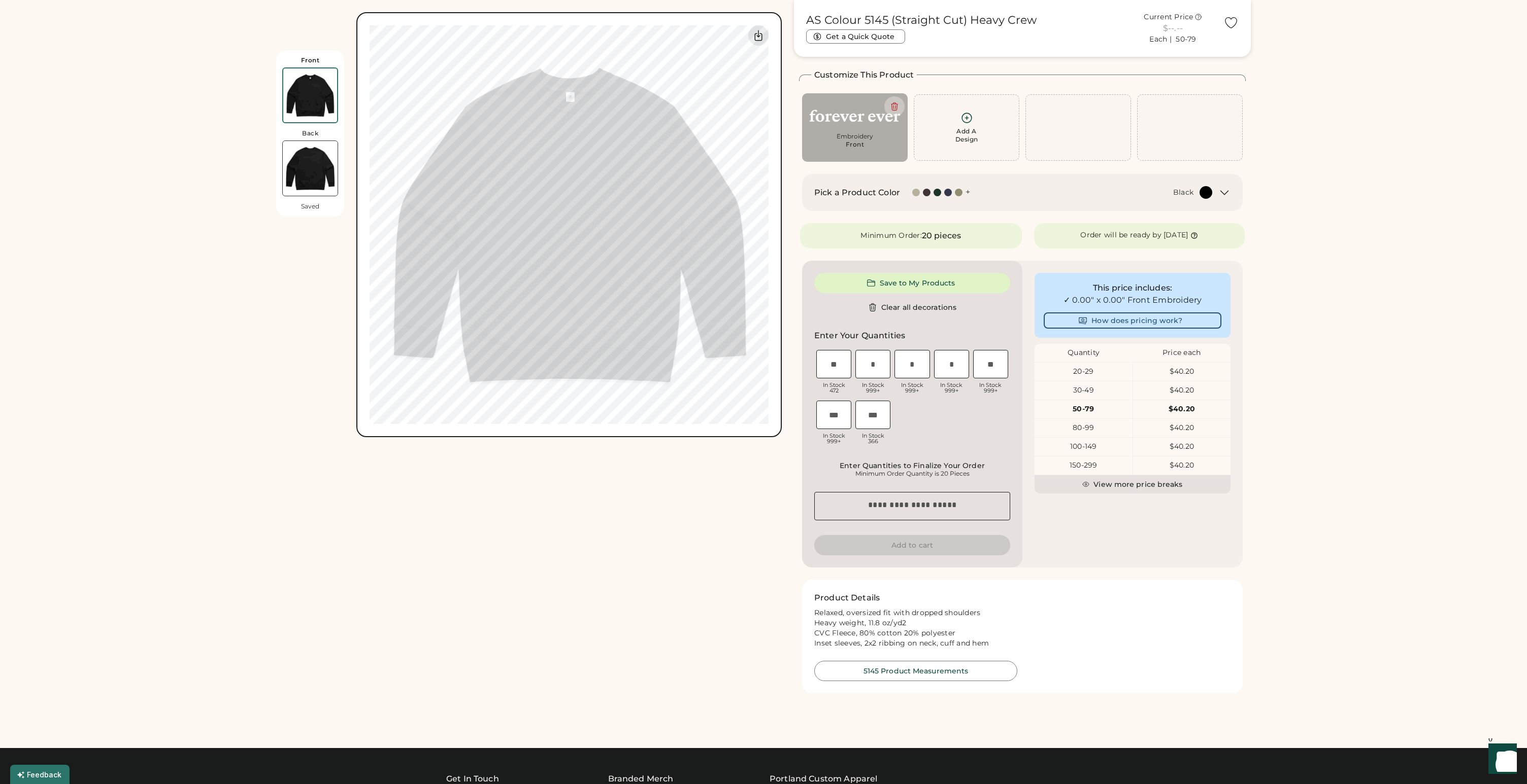
type input "****"
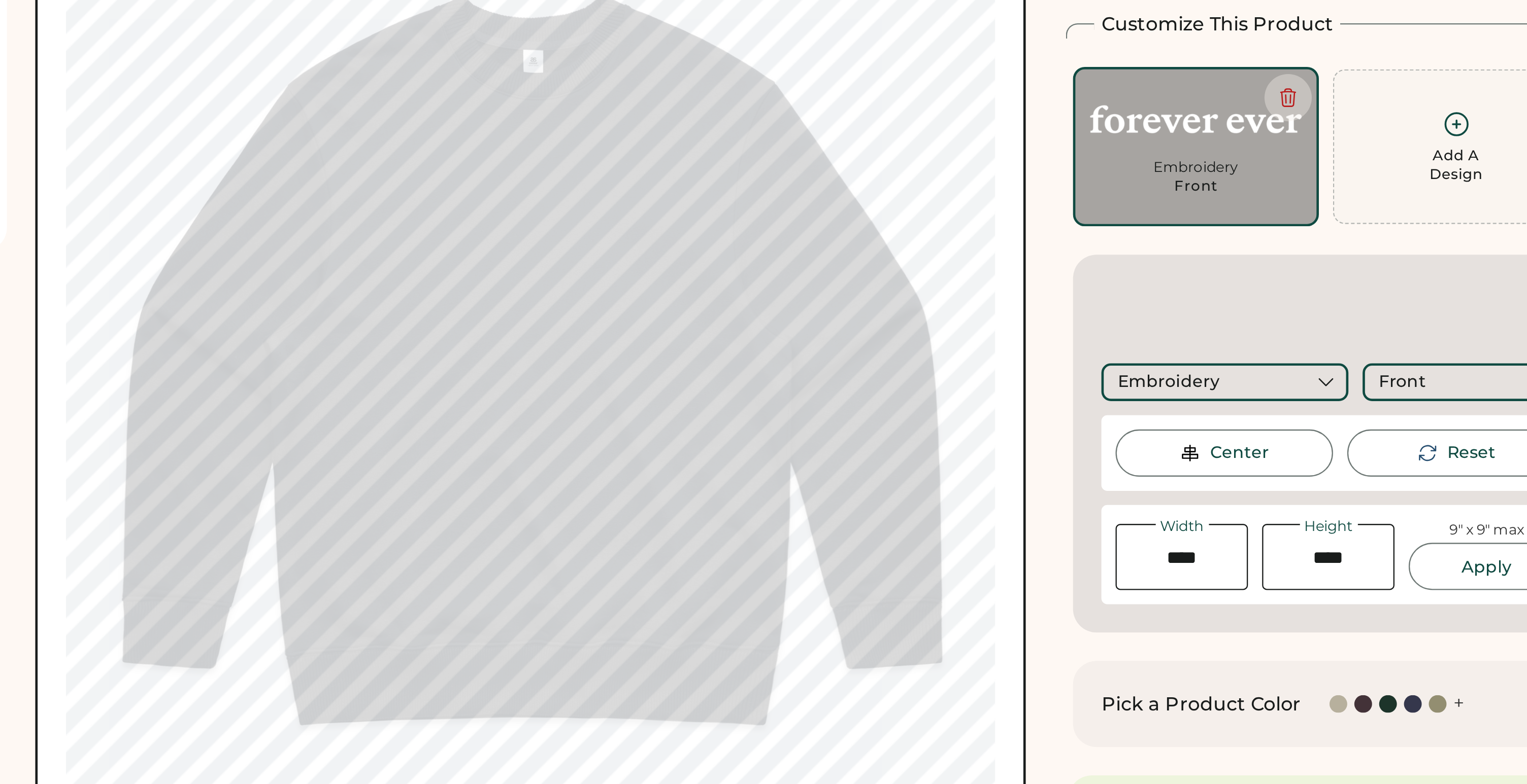
type input "****"
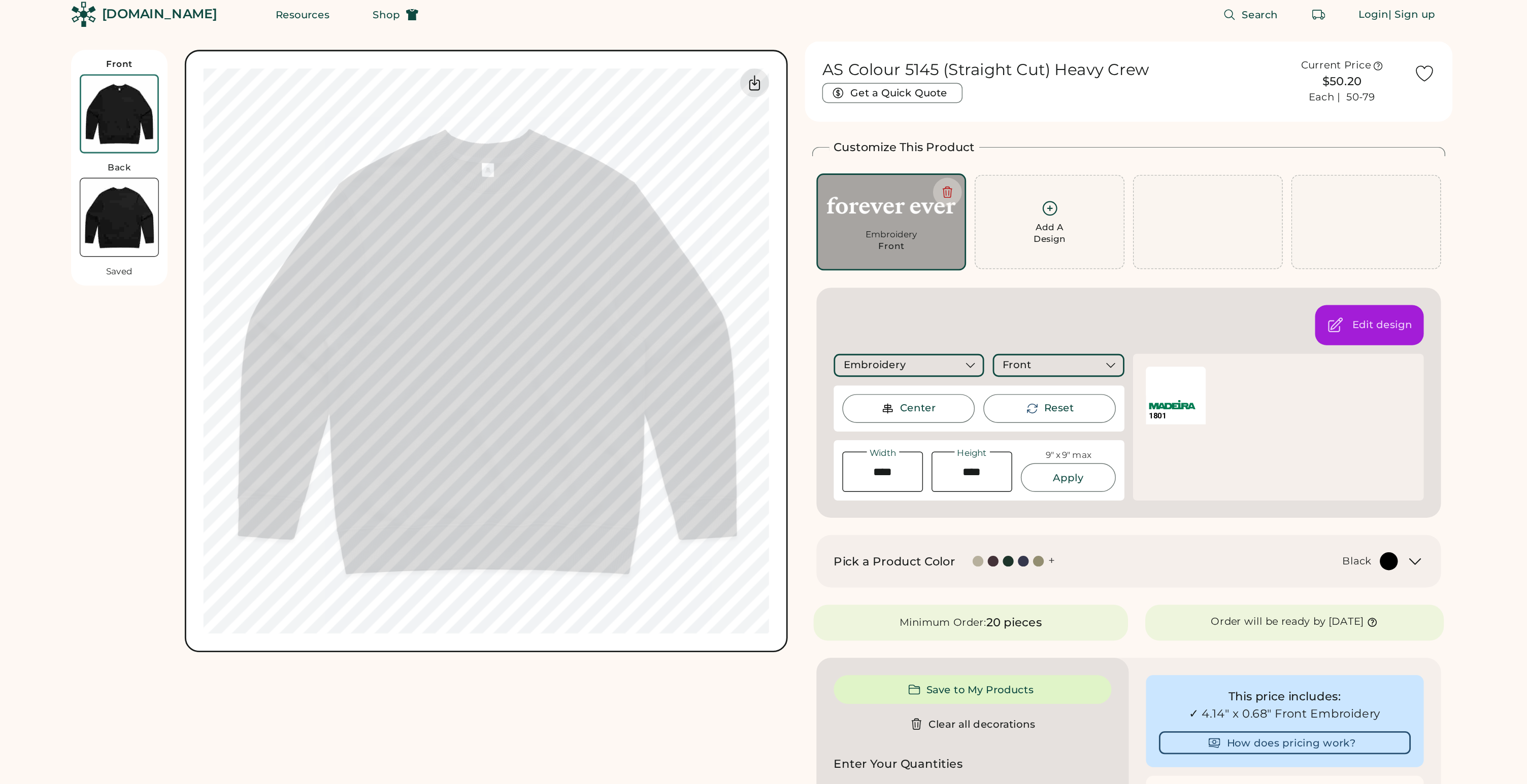
click at [954, 292] on icon at bounding box center [954, 297] width 9 height 9
type input "****"
click at [947, 269] on div "Front" at bounding box center [943, 267] width 20 height 10
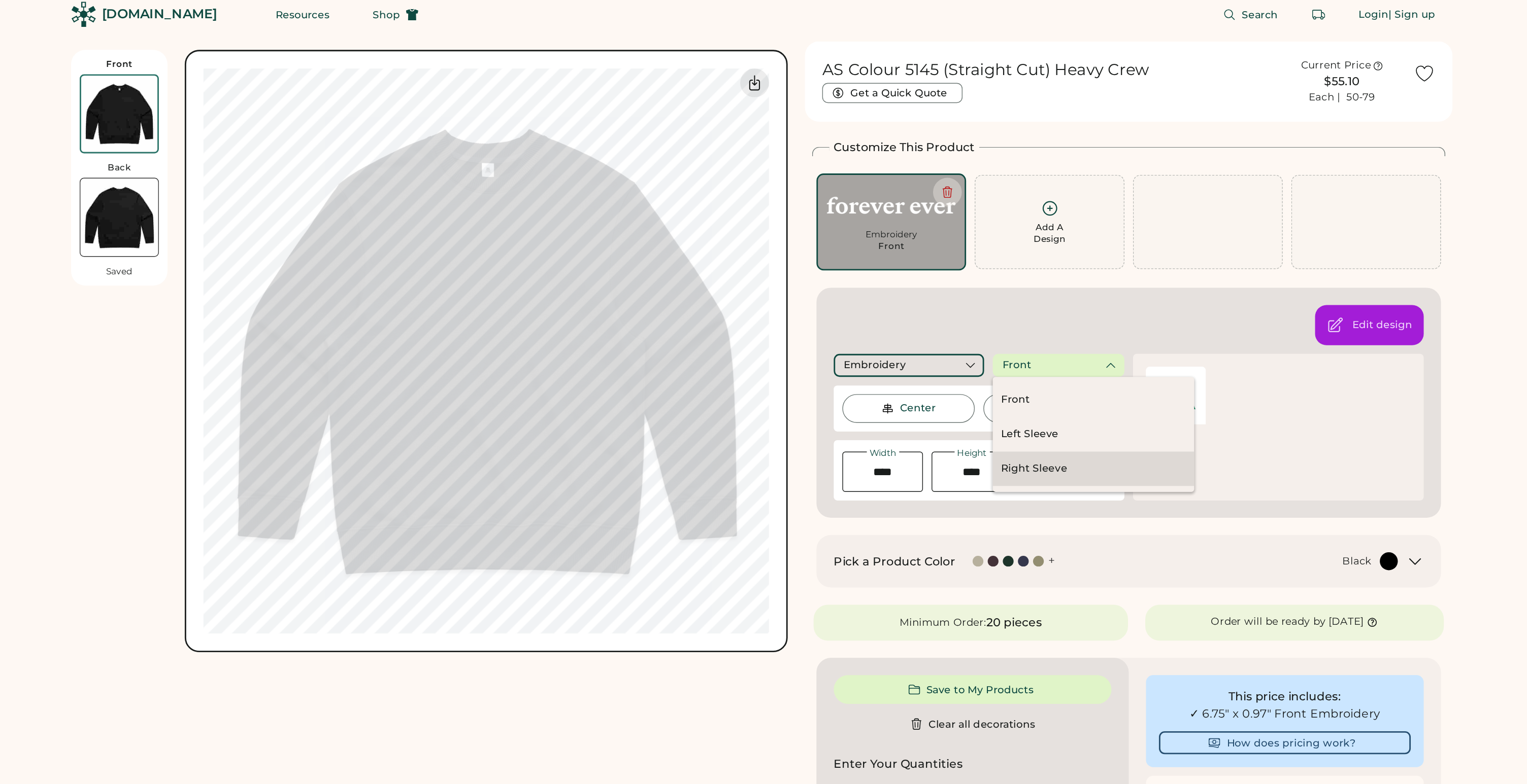
click at [947, 338] on div "Right Sleeve" at bounding box center [955, 339] width 47 height 10
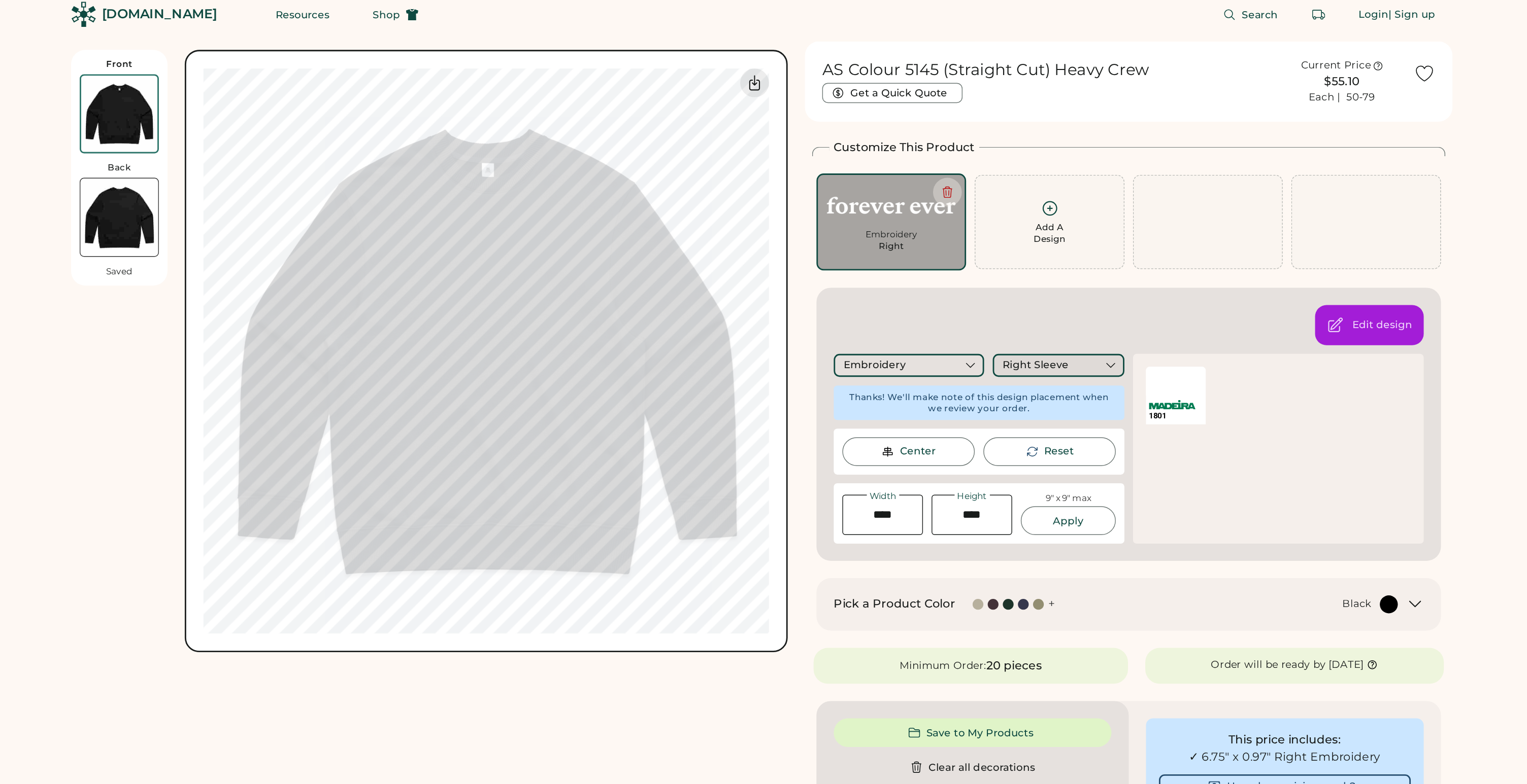
click at [951, 268] on div "Right Sleeve" at bounding box center [956, 267] width 47 height 10
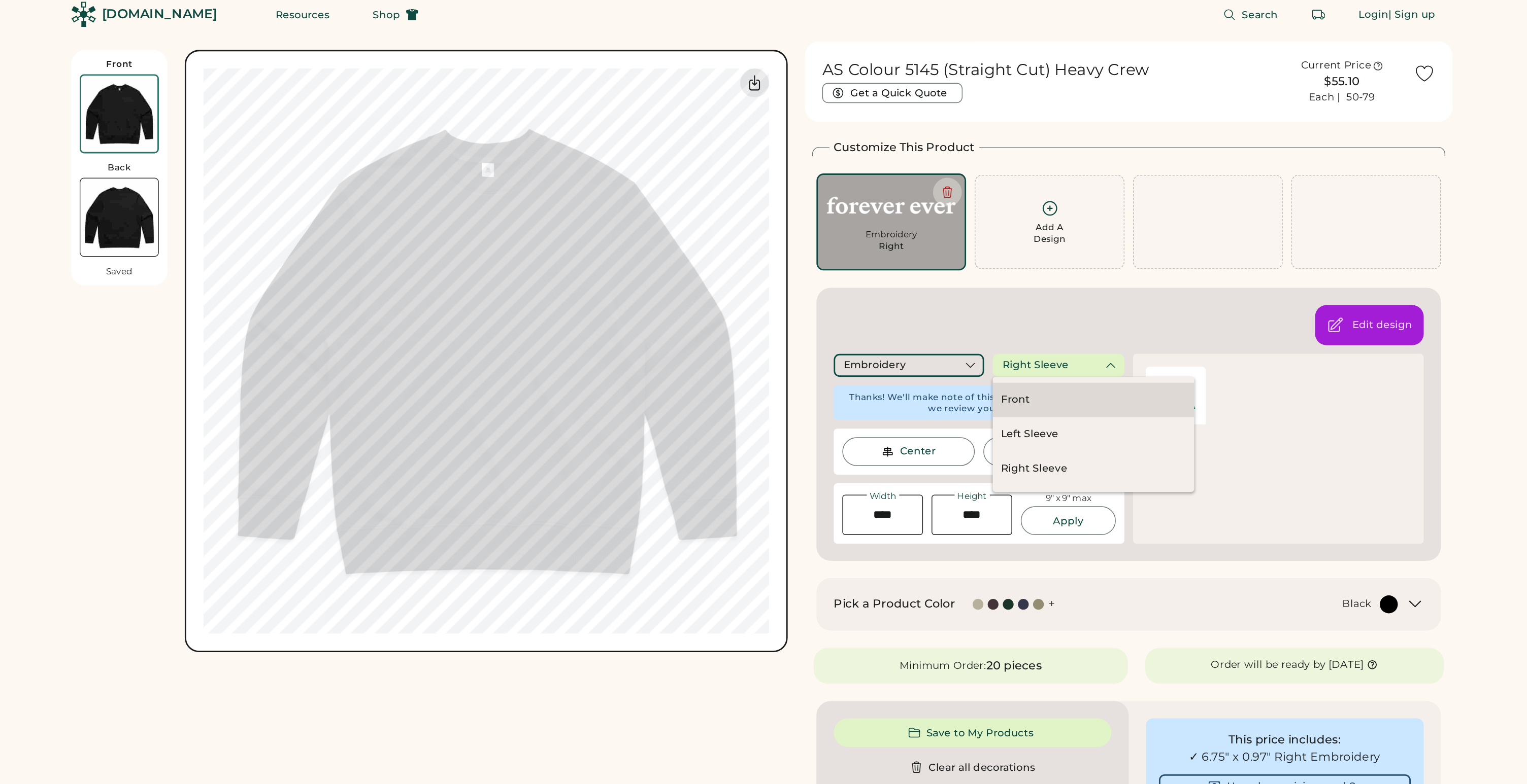
click at [952, 289] on div "Front" at bounding box center [997, 291] width 142 height 24
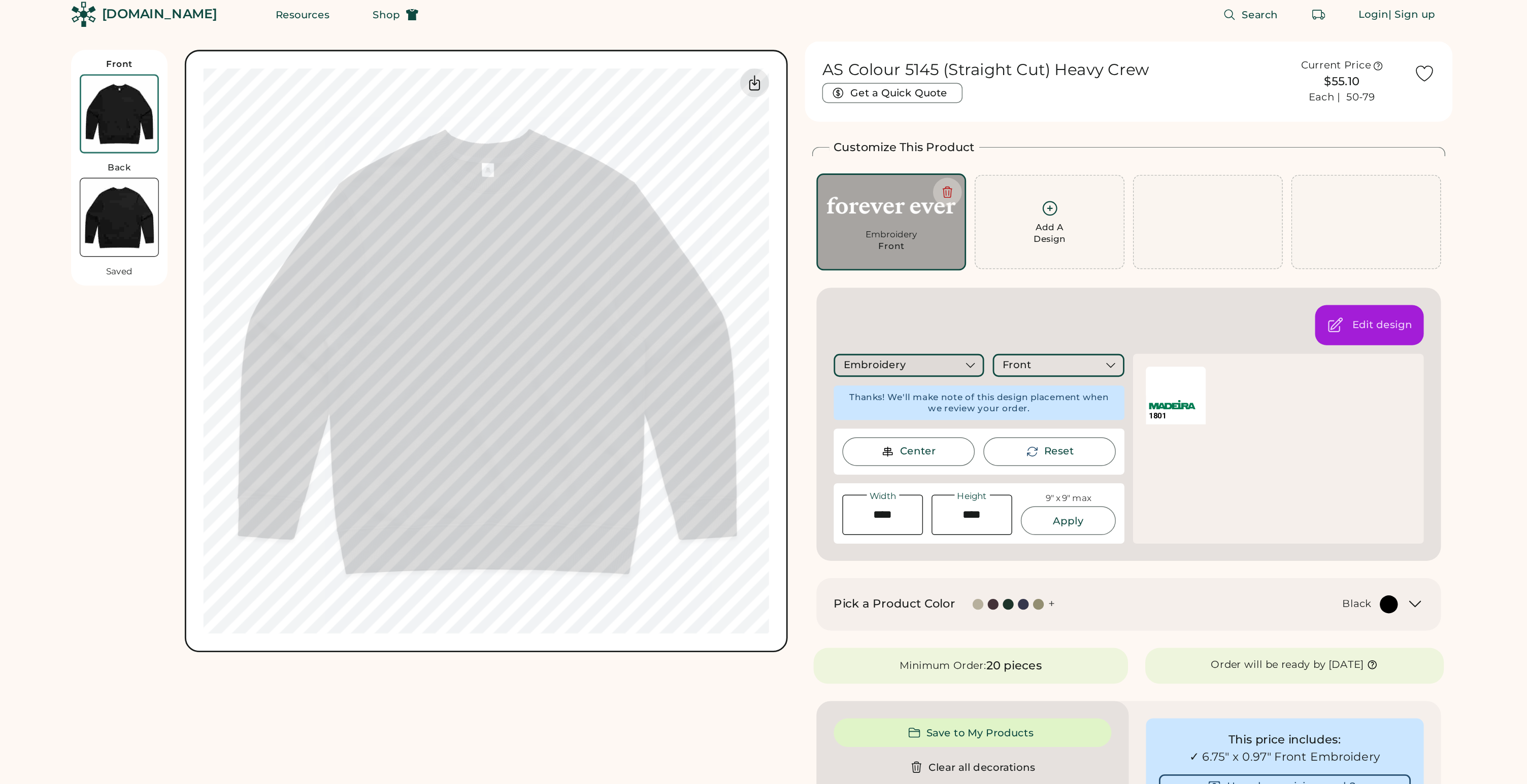
click at [881, 267] on div "Embroidery" at bounding box center [868, 267] width 106 height 16
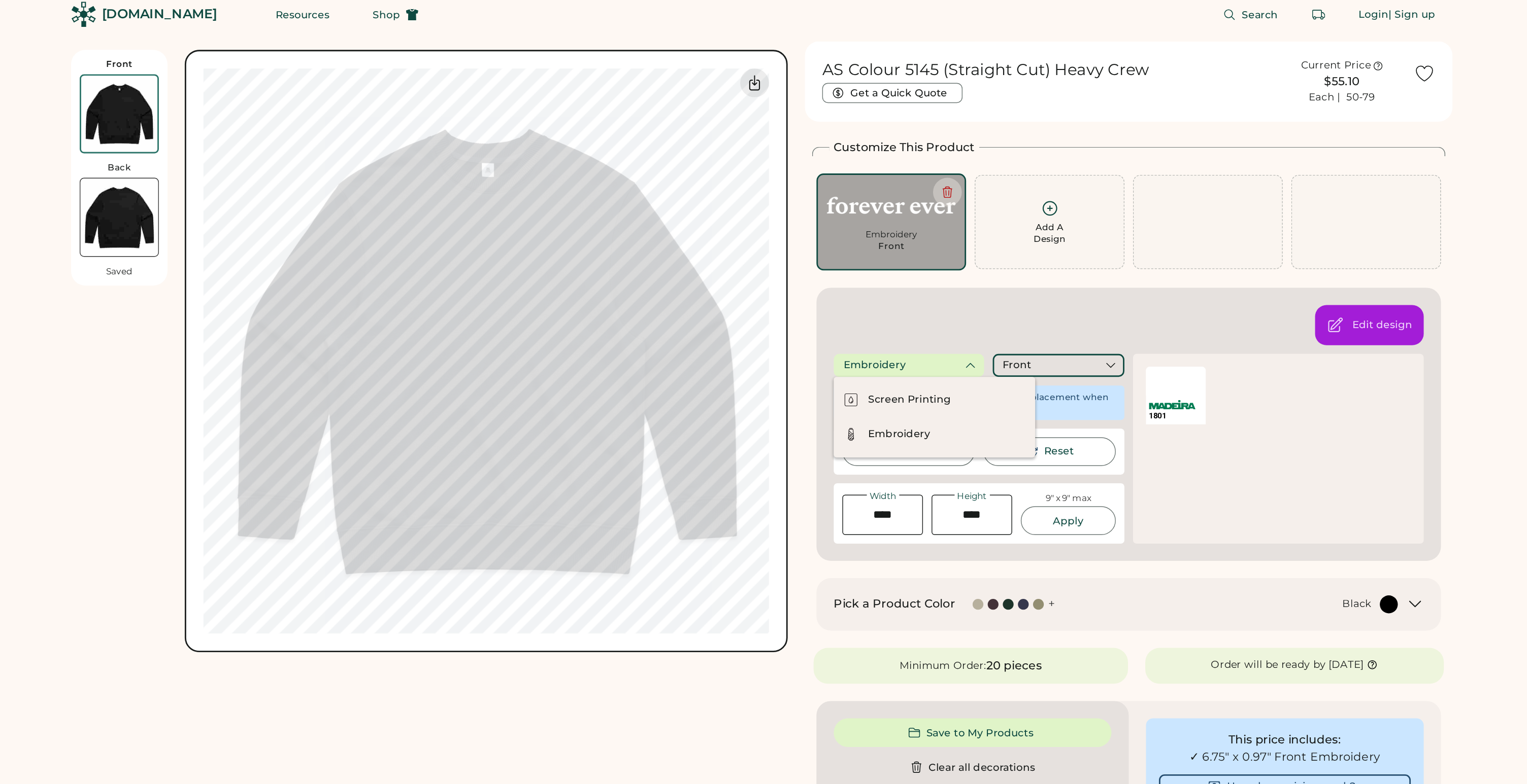
click at [881, 247] on div "Edit design Embroidery Front Thanks! We'll make note of this design placement w…" at bounding box center [1022, 308] width 440 height 193
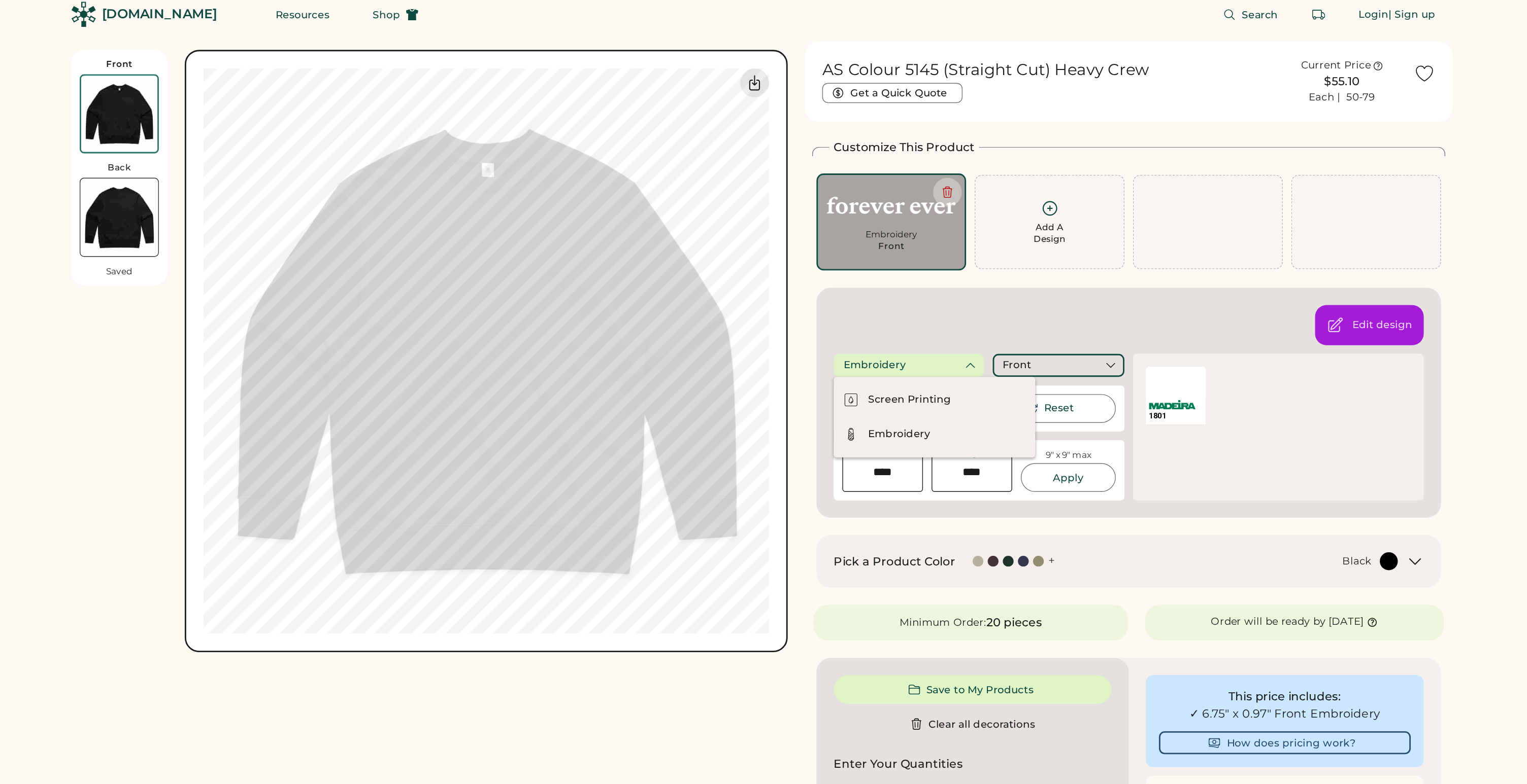
click at [881, 239] on div "Edit design Embroidery Front Thanks! We'll make note of this design placement w…" at bounding box center [1022, 292] width 440 height 162
click at [854, 330] on div "Screen Printing Embroidery" at bounding box center [885, 303] width 142 height 57
click at [856, 314] on div "Center Reset" at bounding box center [916, 297] width 205 height 33
click at [854, 364] on div "Edit design Embroidery Front Thanks! We'll make note of this design placement w…" at bounding box center [1022, 292] width 440 height 162
click at [854, 348] on input "input" at bounding box center [849, 342] width 57 height 28
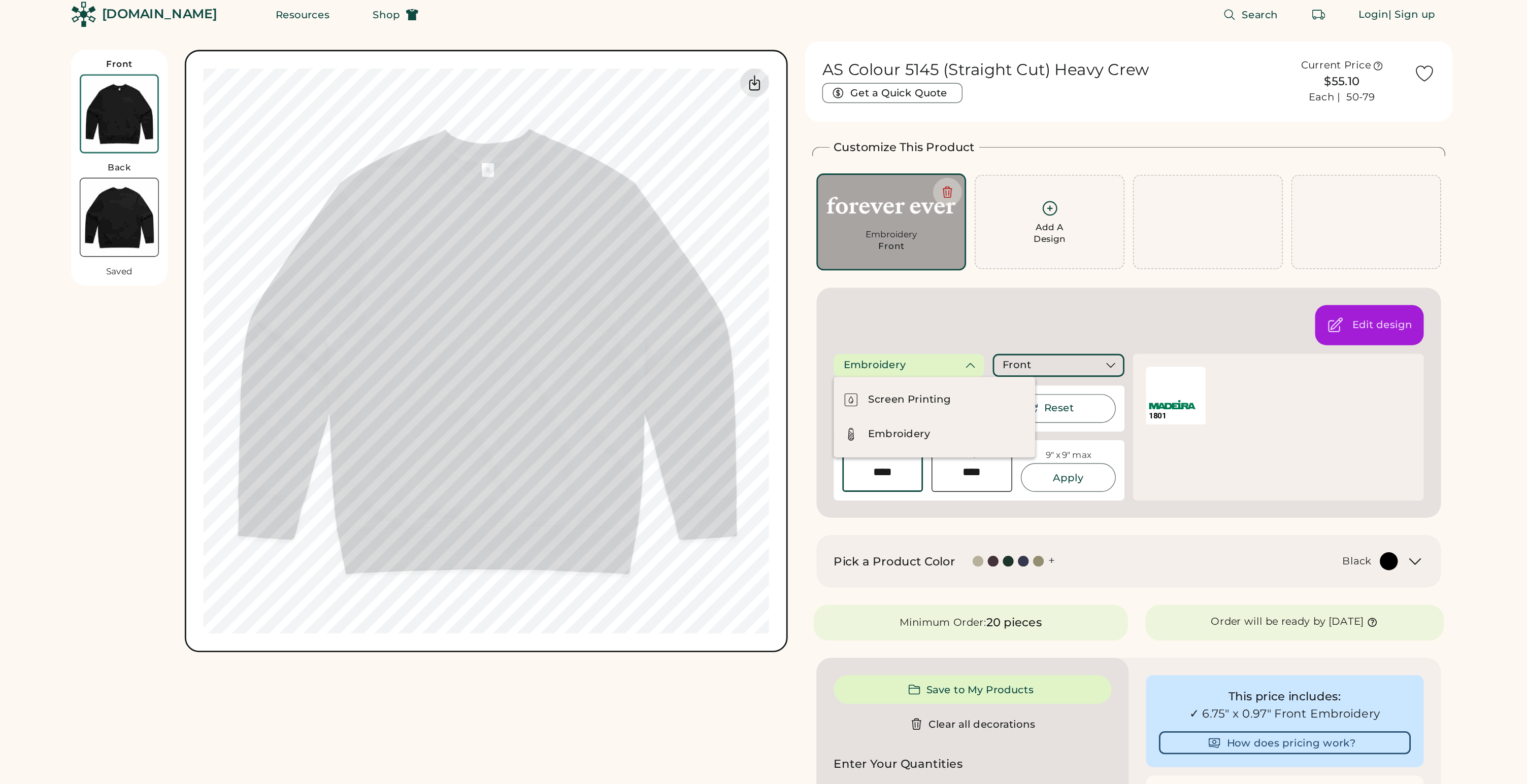
click at [854, 348] on input "input" at bounding box center [849, 342] width 57 height 28
click at [851, 337] on input "input" at bounding box center [849, 342] width 57 height 28
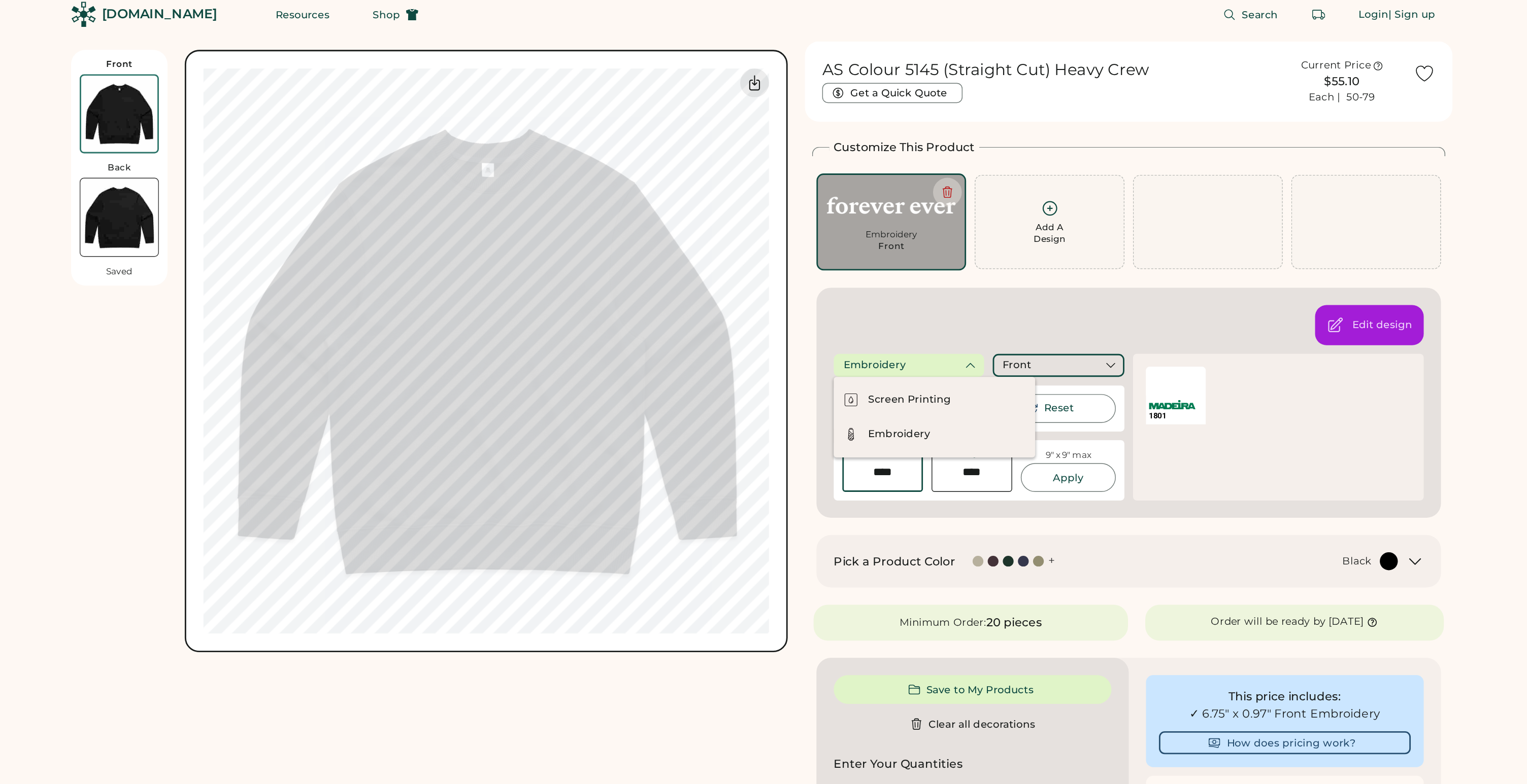
type input "****"
click at [961, 345] on button "Apply" at bounding box center [980, 345] width 67 height 20
type input "****"
click at [828, 237] on div "Edit design Embroidery Front Thanks! We'll make note of this design placement w…" at bounding box center [1022, 292] width 440 height 162
click at [850, 306] on div "Embroidery" at bounding box center [885, 314] width 142 height 24
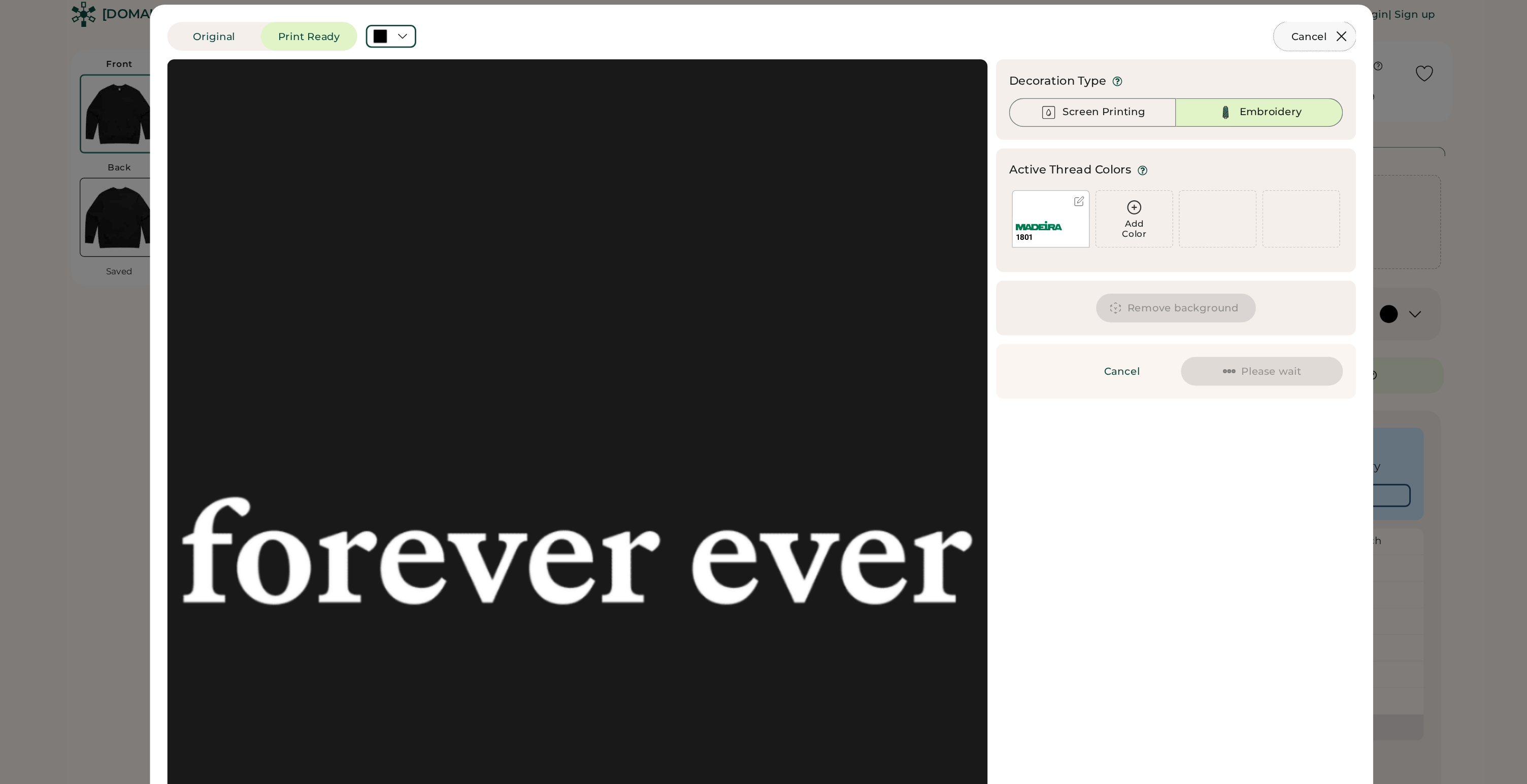
click at [1180, 31] on button "Cancel" at bounding box center [1153, 34] width 58 height 20
